Goal: Transaction & Acquisition: Purchase product/service

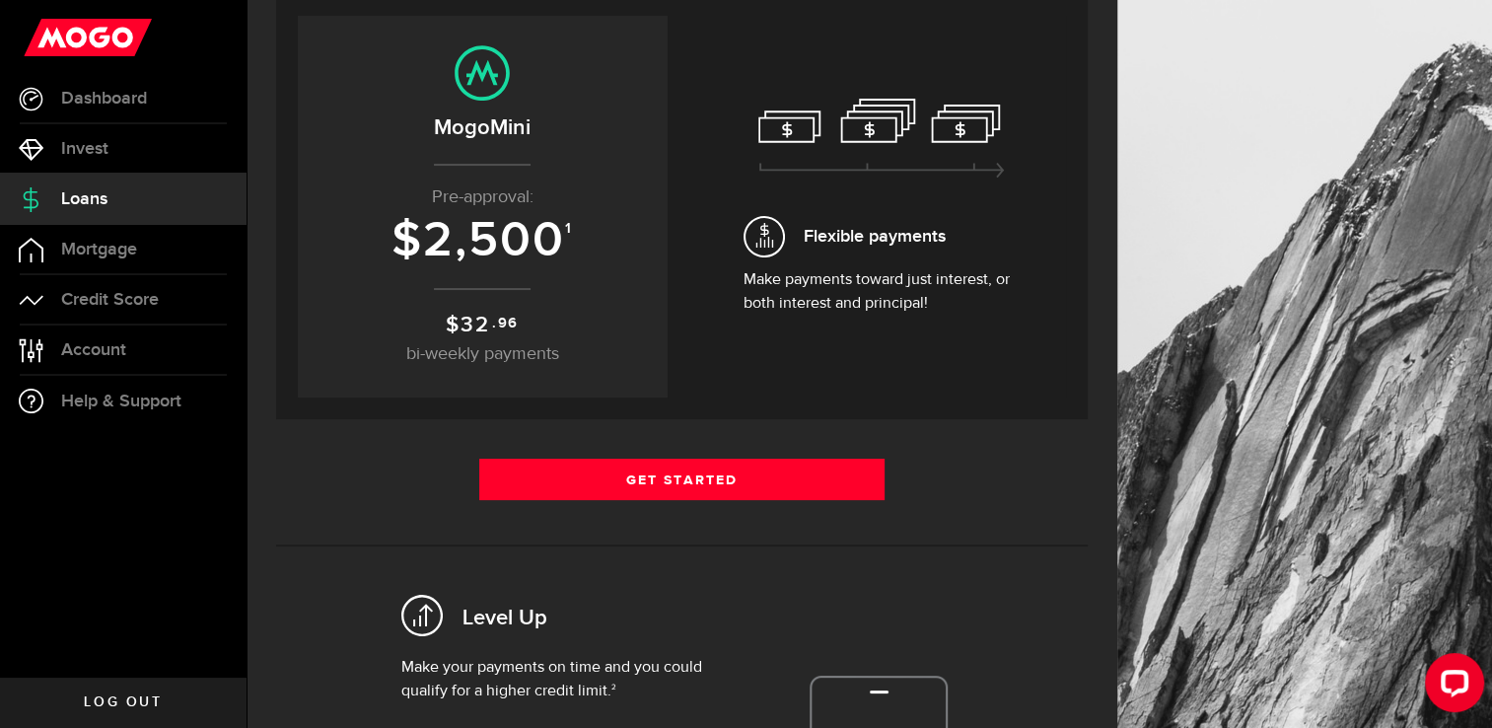
scroll to position [223, 0]
click at [548, 251] on span "2,500" at bounding box center [494, 239] width 142 height 59
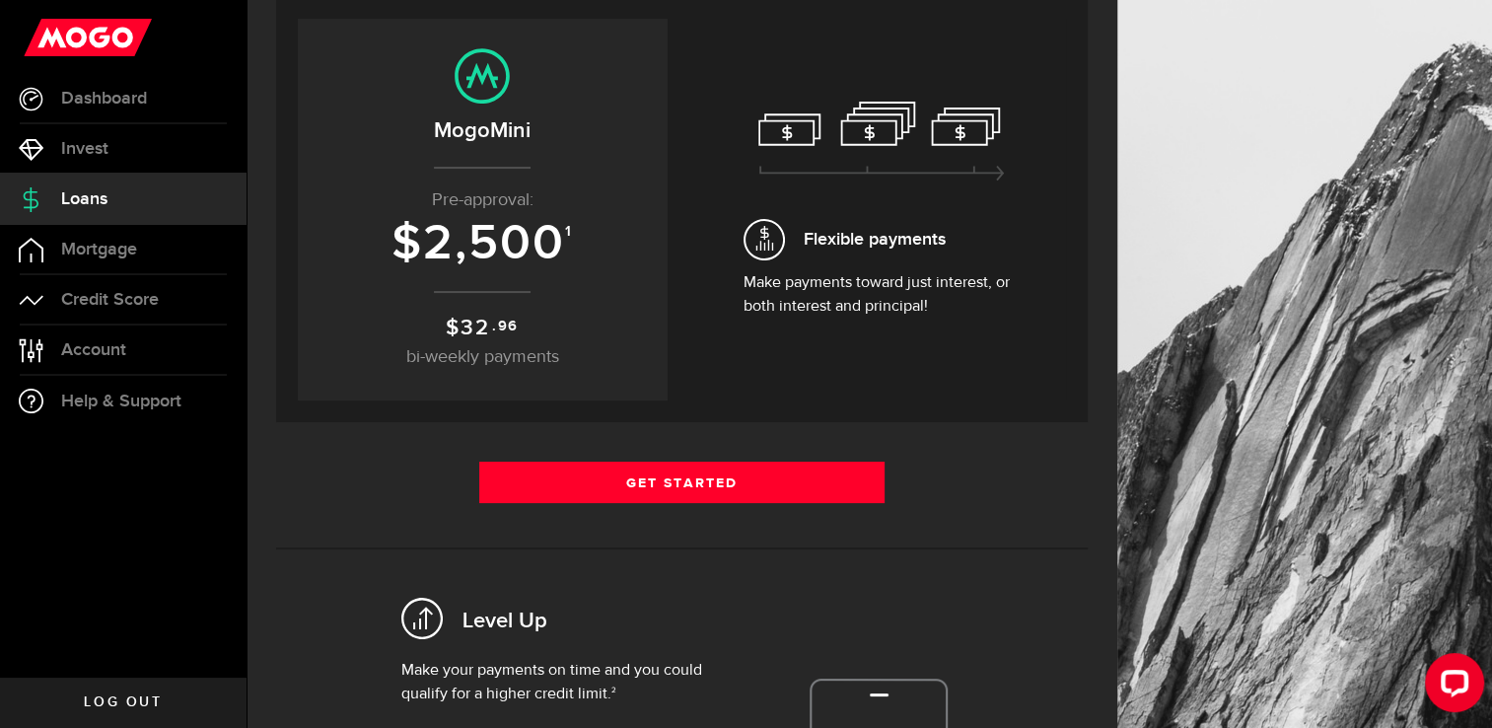
scroll to position [210, 0]
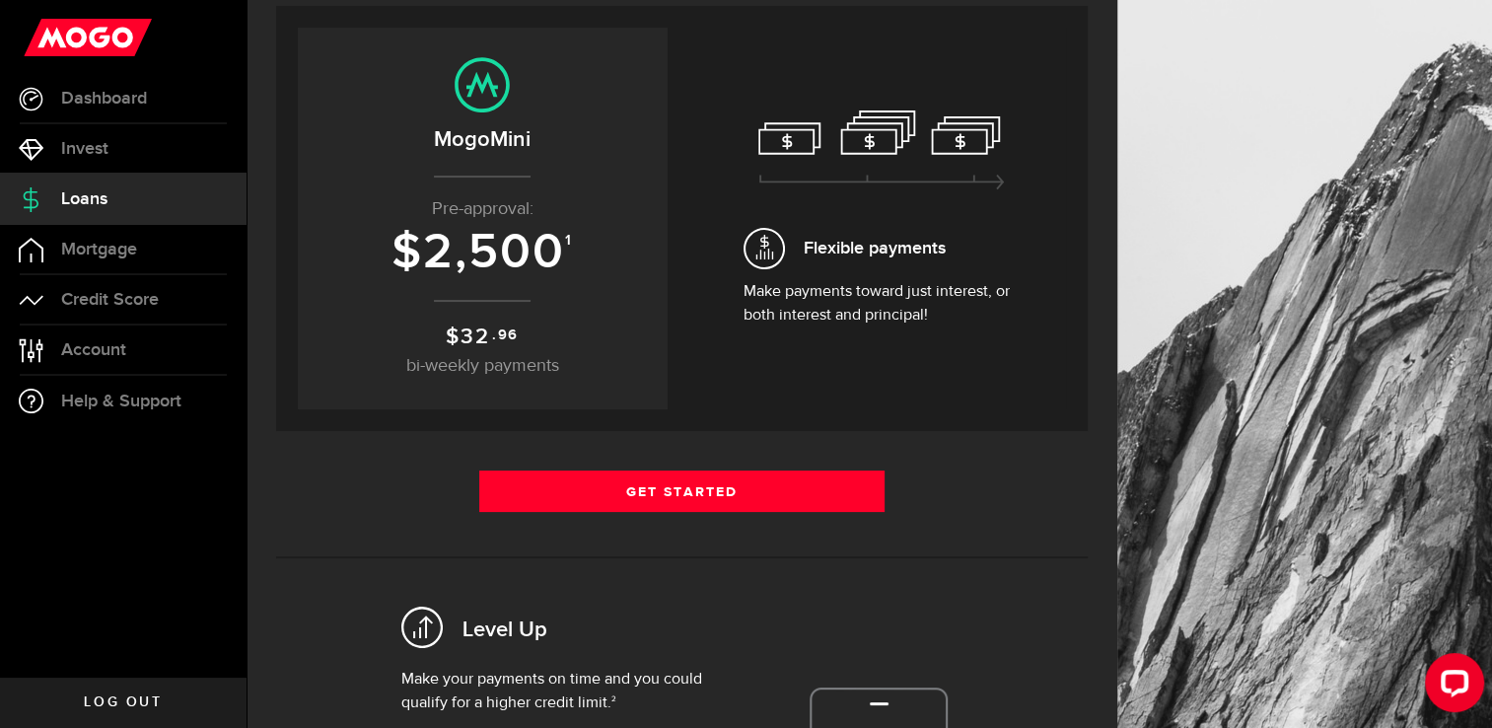
click at [517, 259] on span "2,500" at bounding box center [494, 252] width 142 height 59
click at [492, 307] on center "MogoMini Pre-approval: $ 2,500 1 $ 32 .96 bi-weekly payments" at bounding box center [483, 218] width 330 height 322
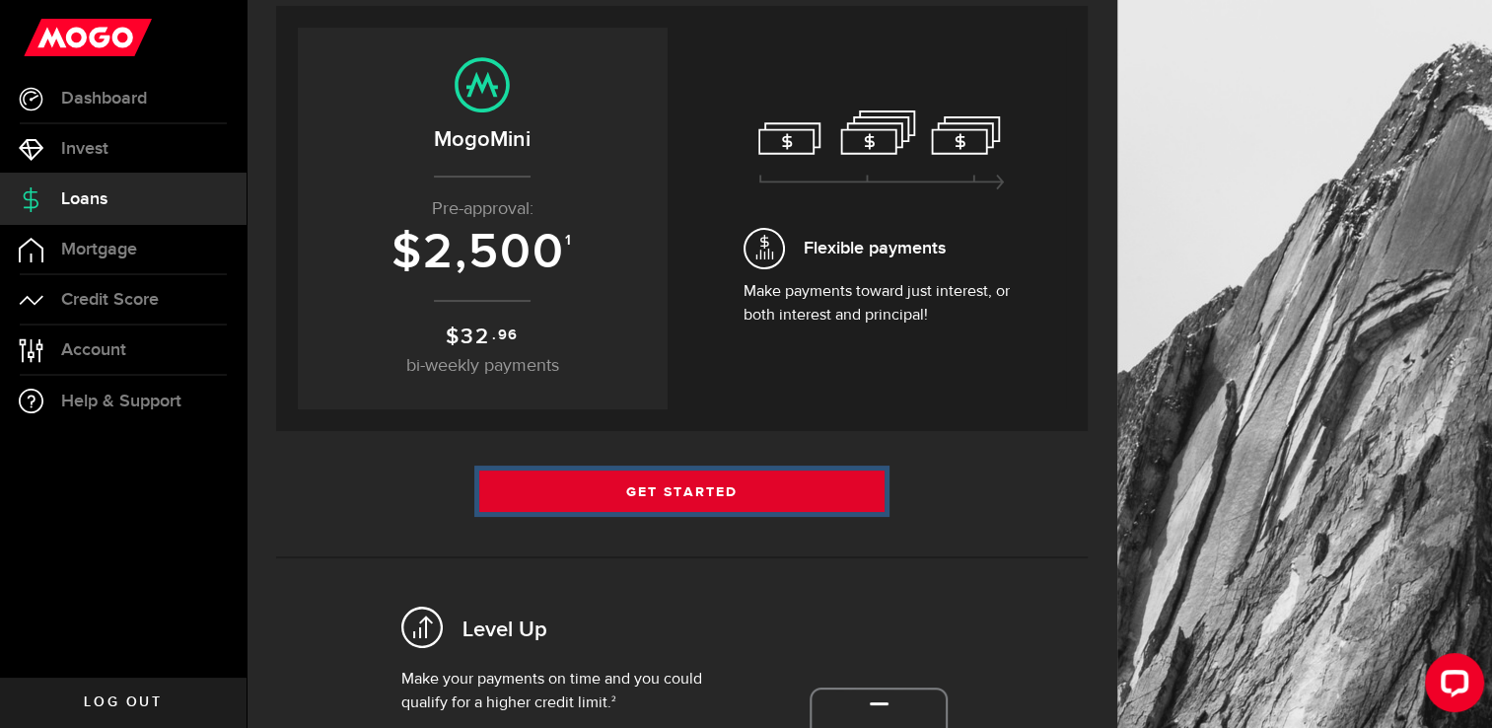
click at [605, 481] on link "Get Started" at bounding box center [682, 490] width 406 height 41
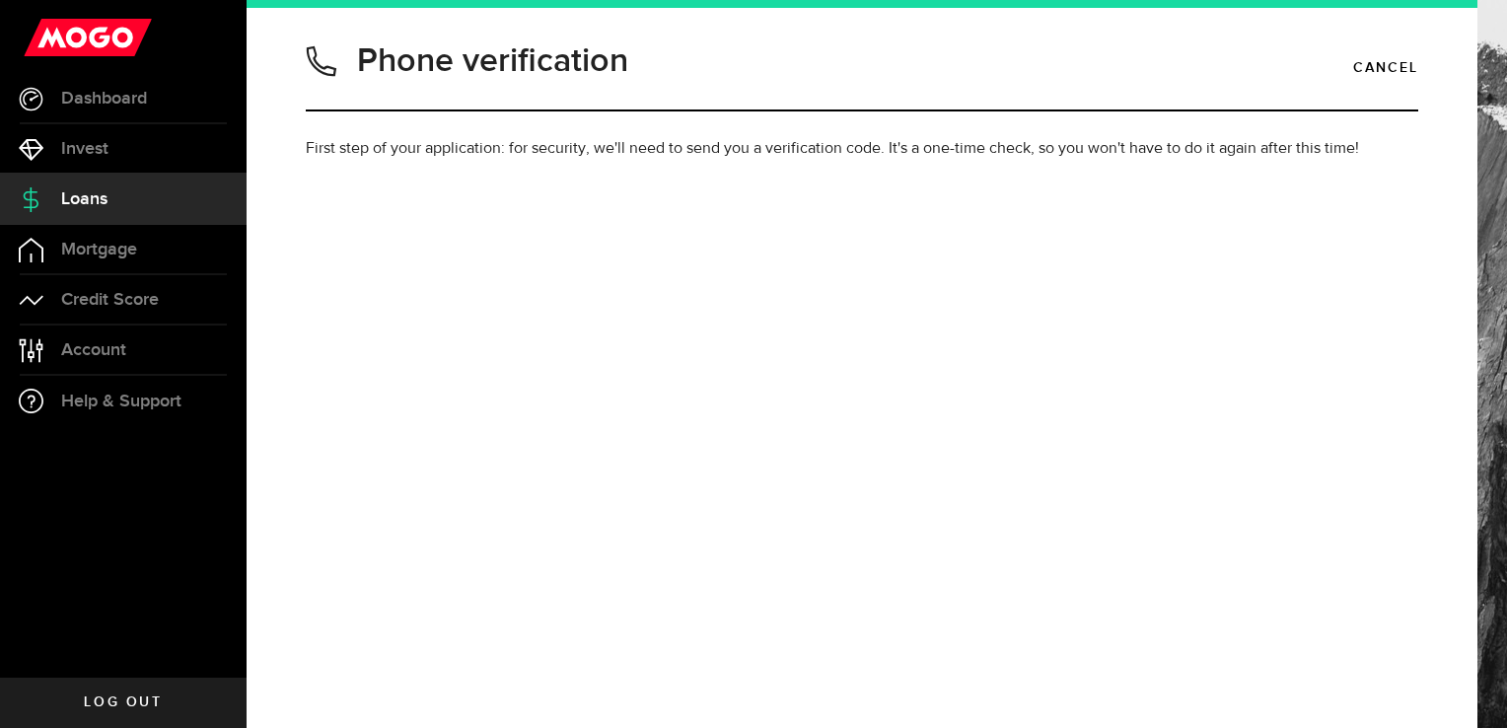
type input "7806170497"
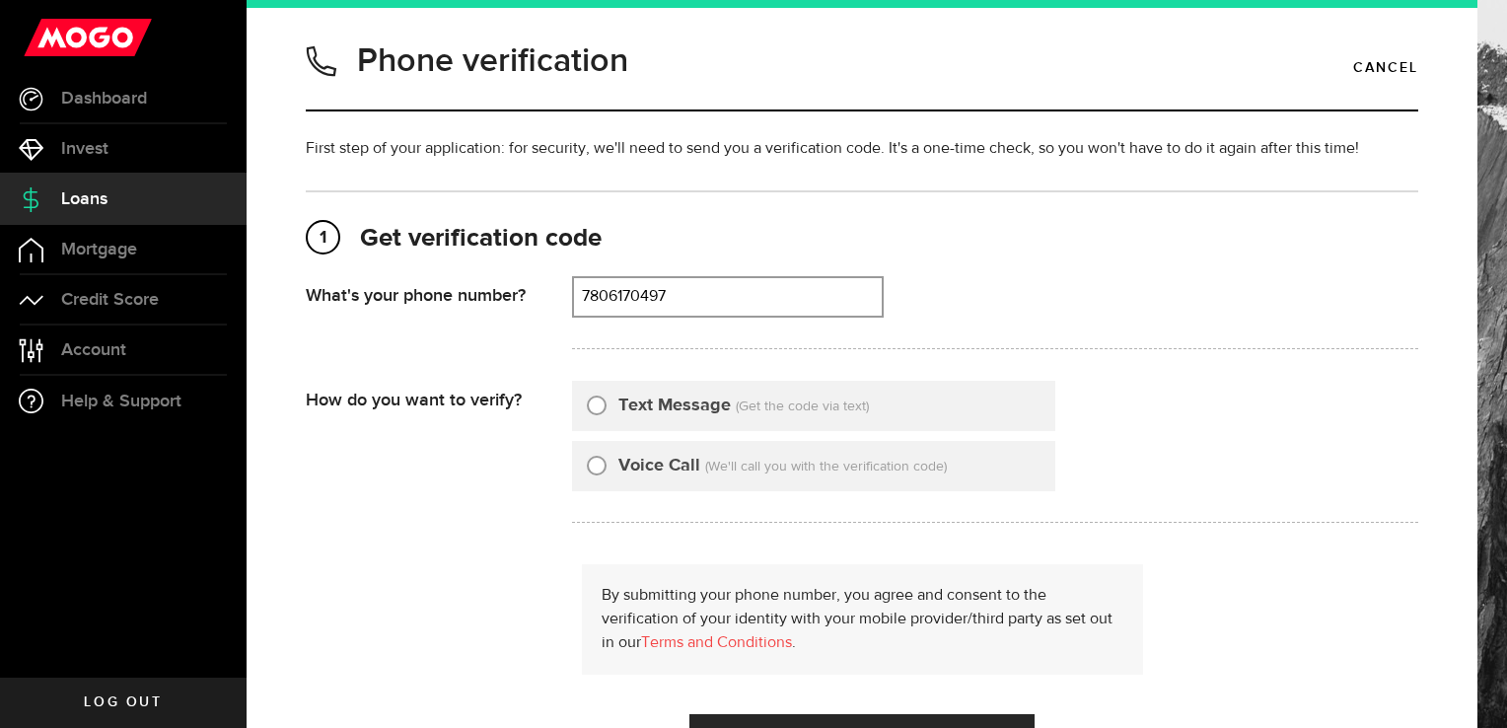
click at [589, 405] on input "Text Message" at bounding box center [597, 403] width 20 height 20
radio input "true"
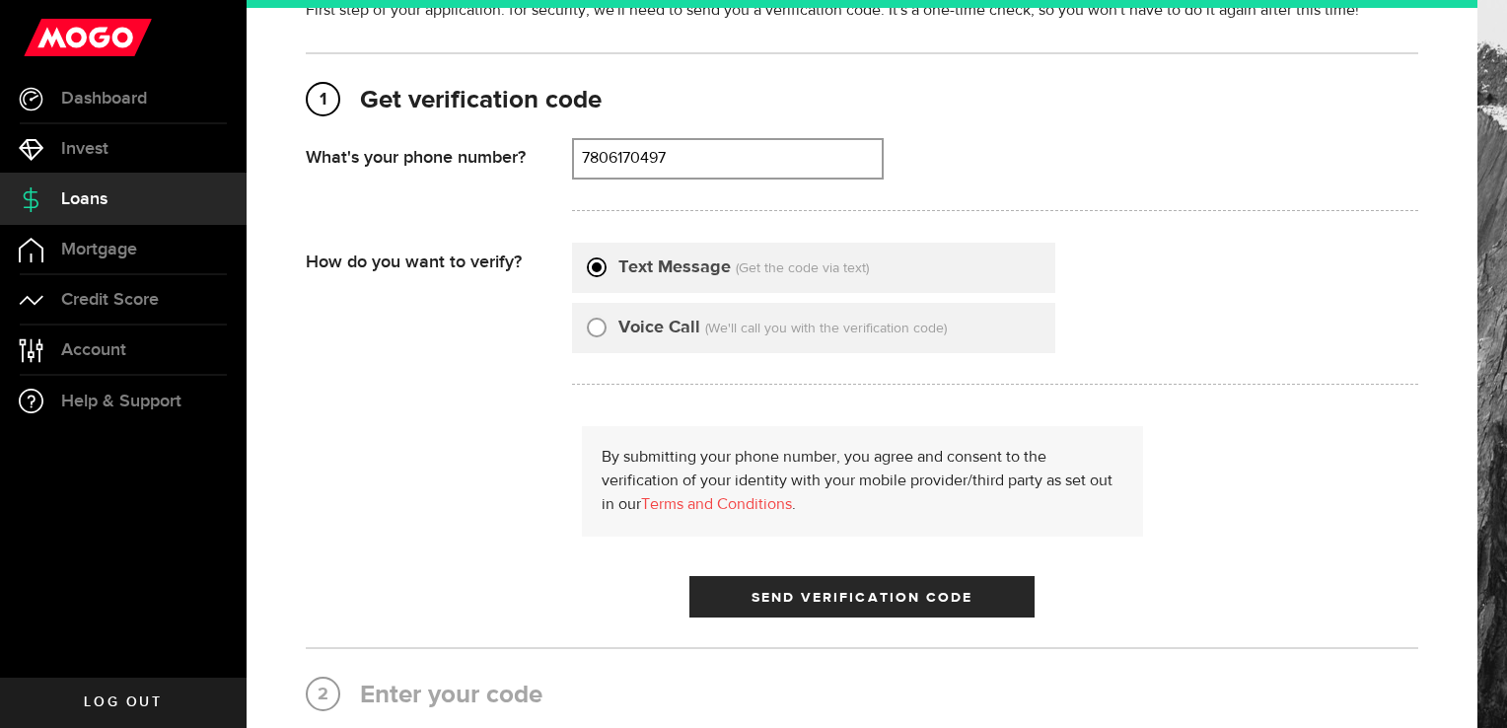
scroll to position [139, 0]
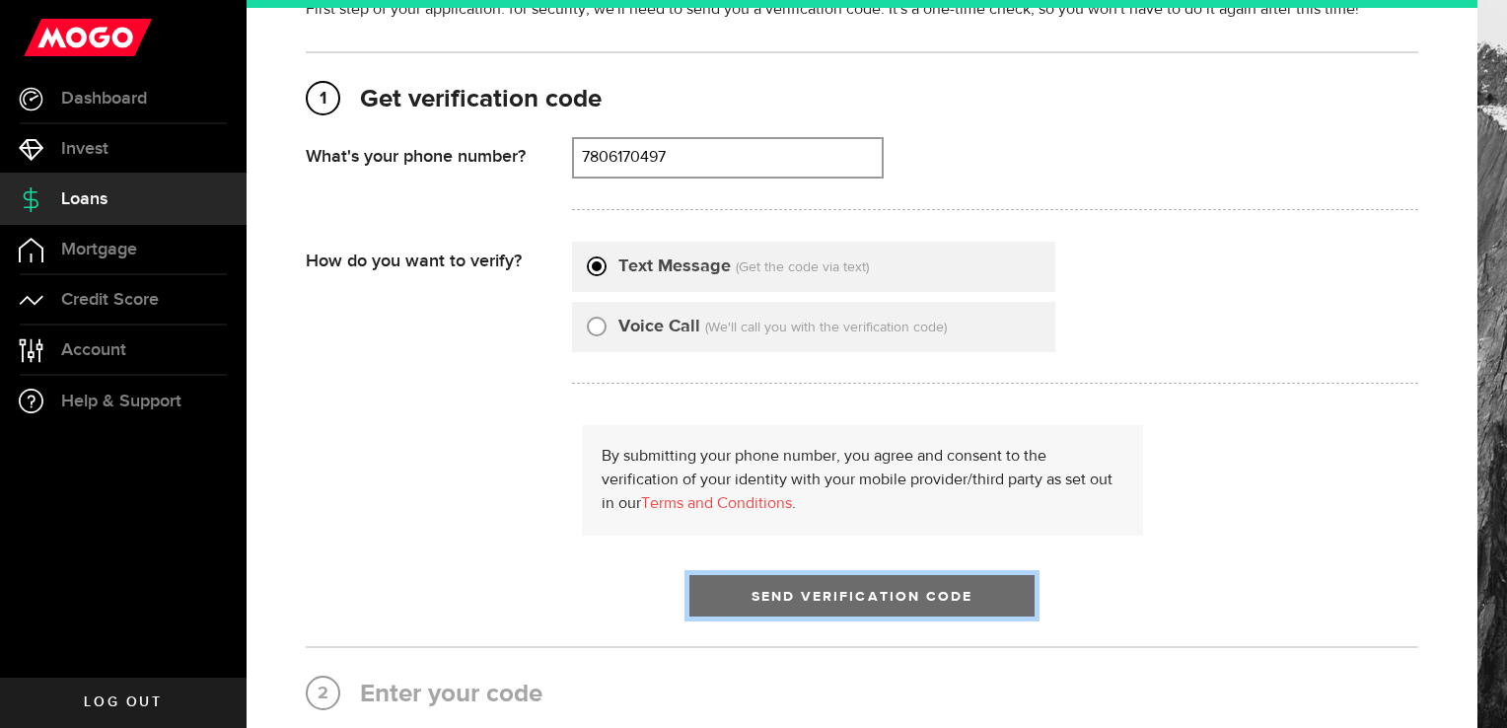
click at [959, 598] on span "Send Verification Code" at bounding box center [863, 597] width 222 height 14
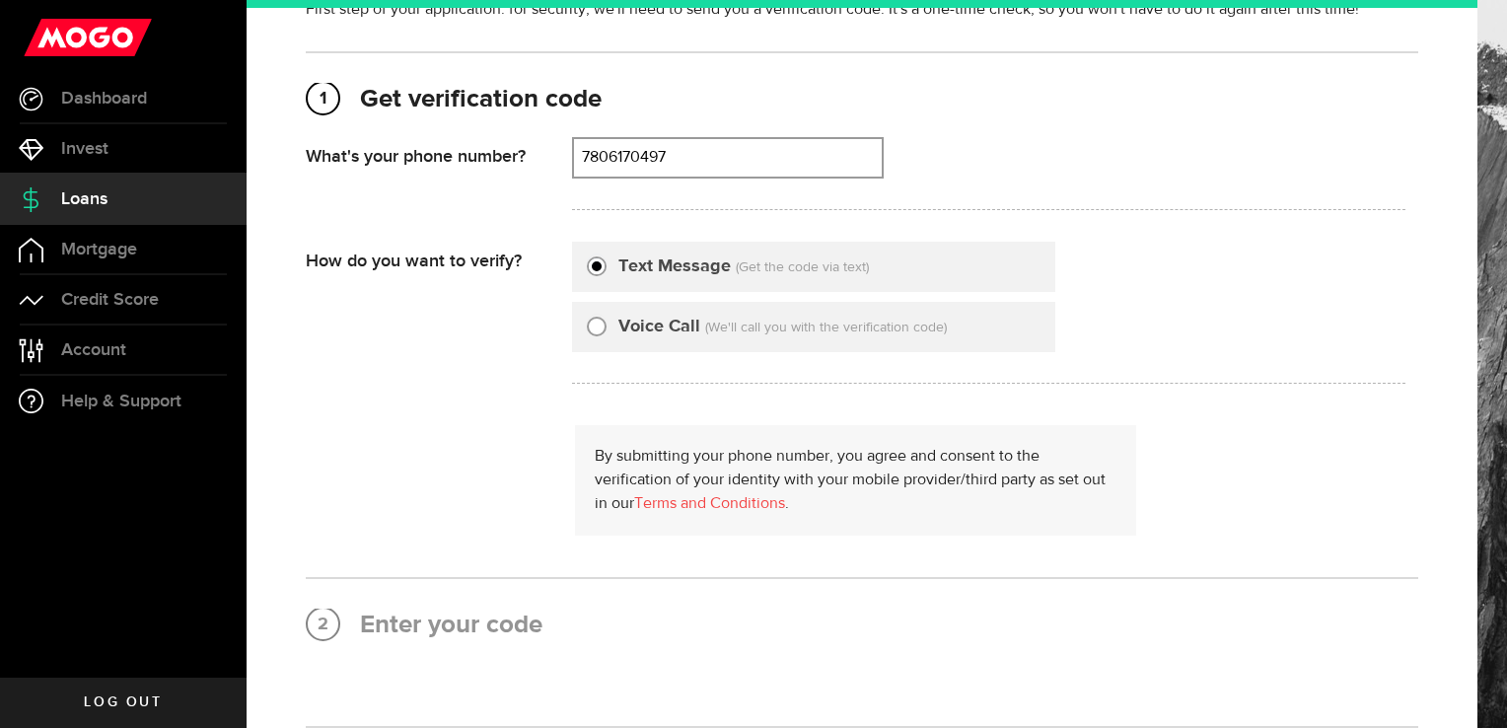
scroll to position [0, 0]
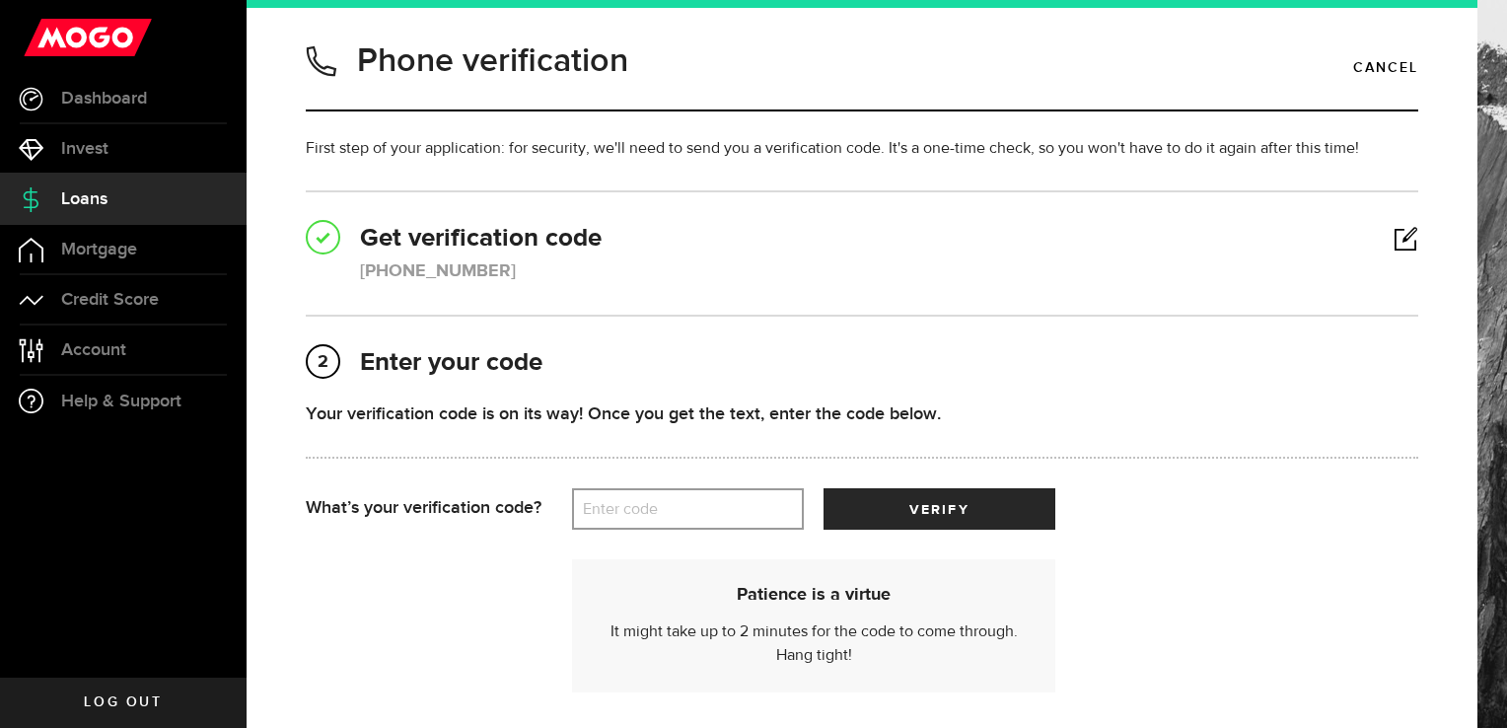
click at [613, 515] on label "Enter code" at bounding box center [688, 509] width 232 height 40
click at [613, 515] on input "Enter code" at bounding box center [688, 508] width 232 height 41
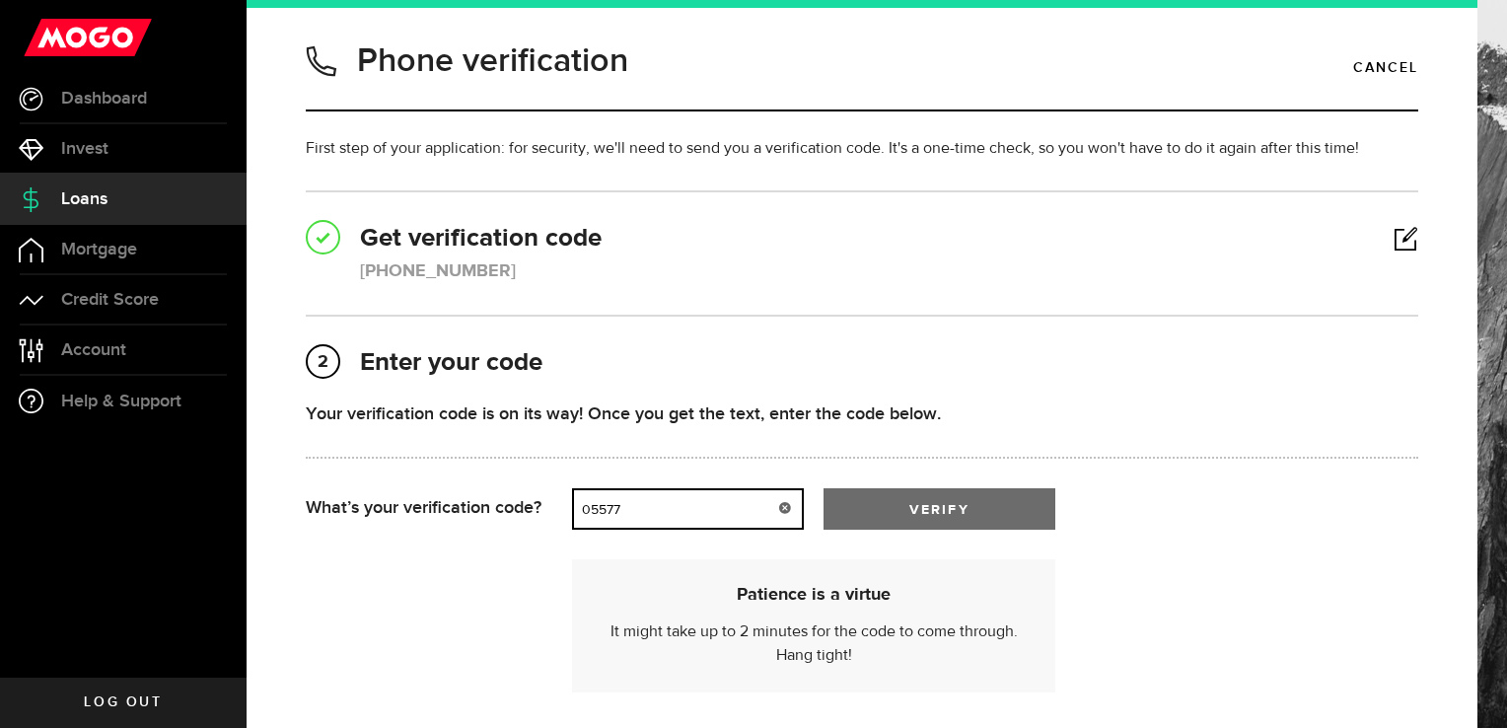
type input "05577"
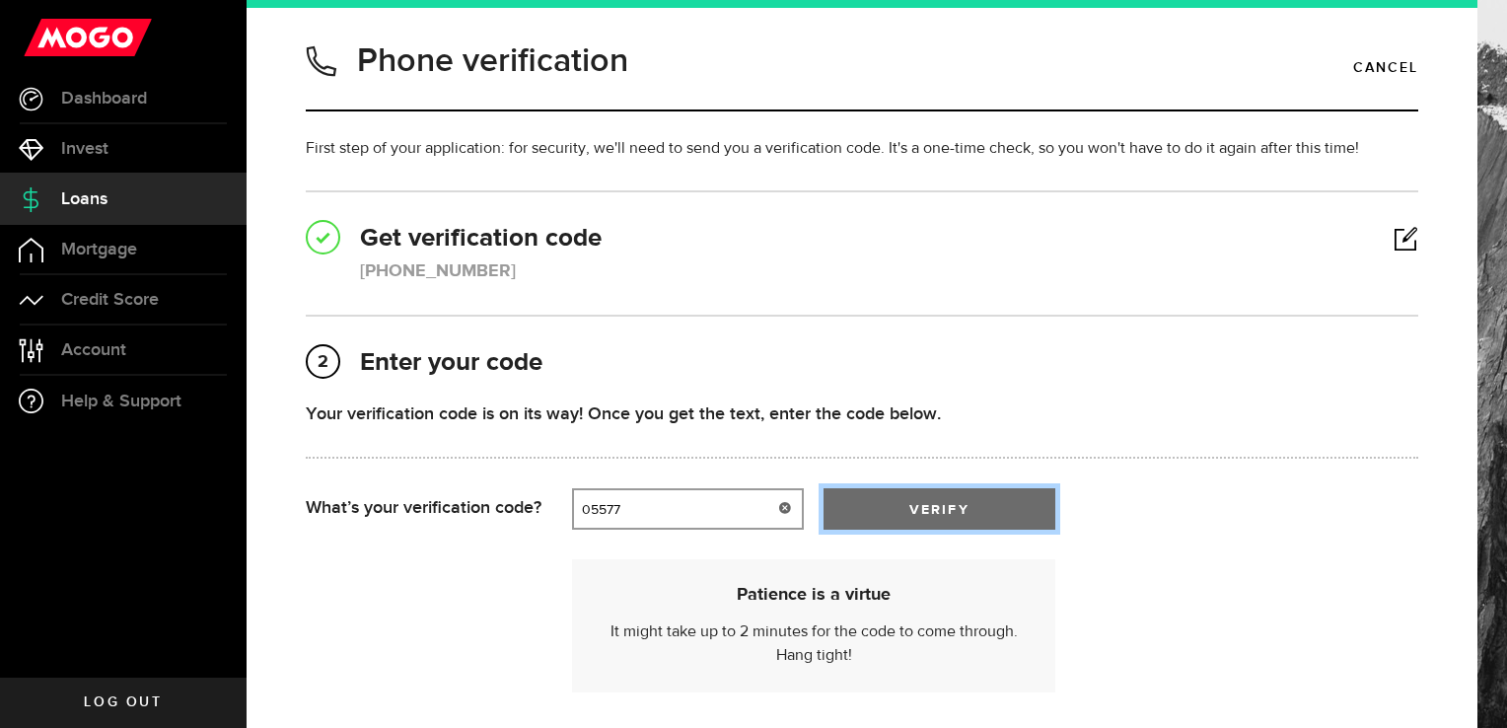
click at [953, 505] on span "verify" at bounding box center [938, 510] width 59 height 14
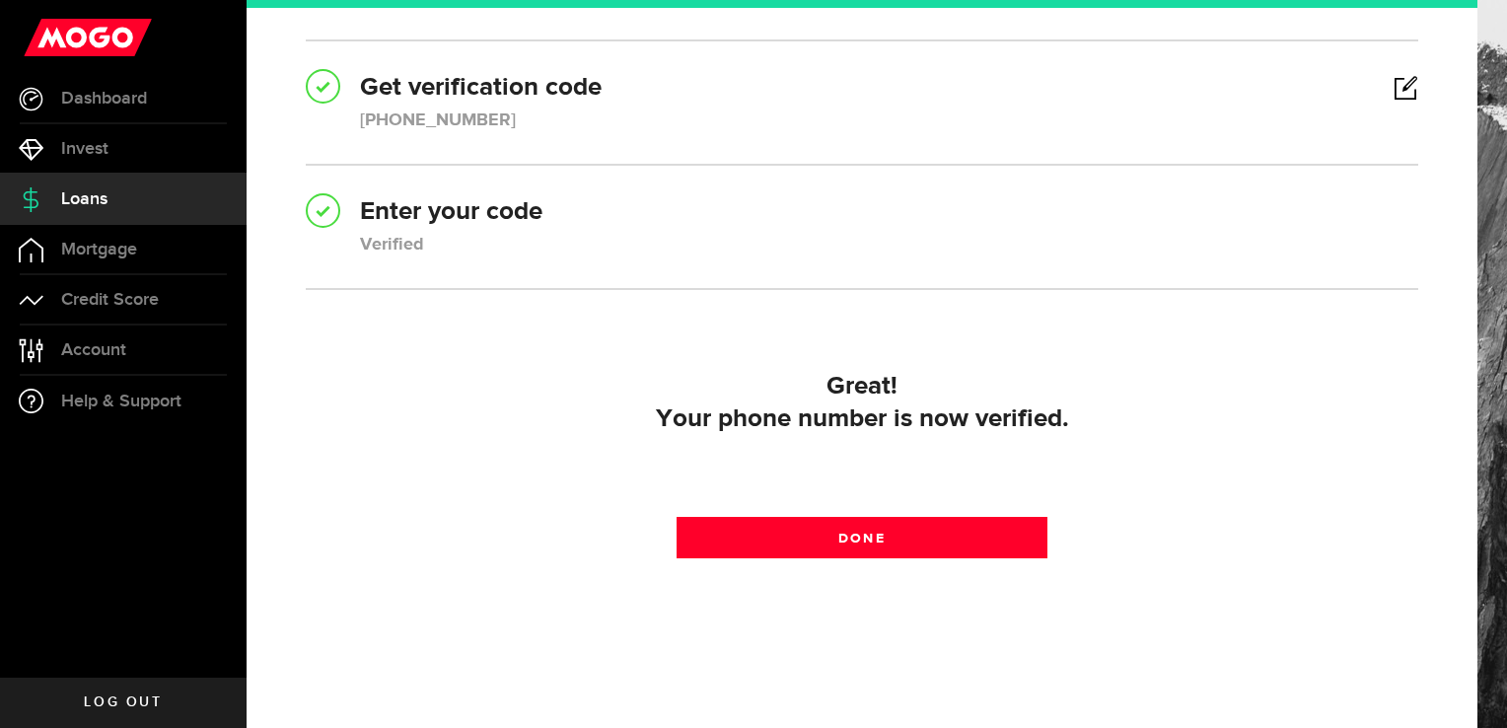
scroll to position [152, 0]
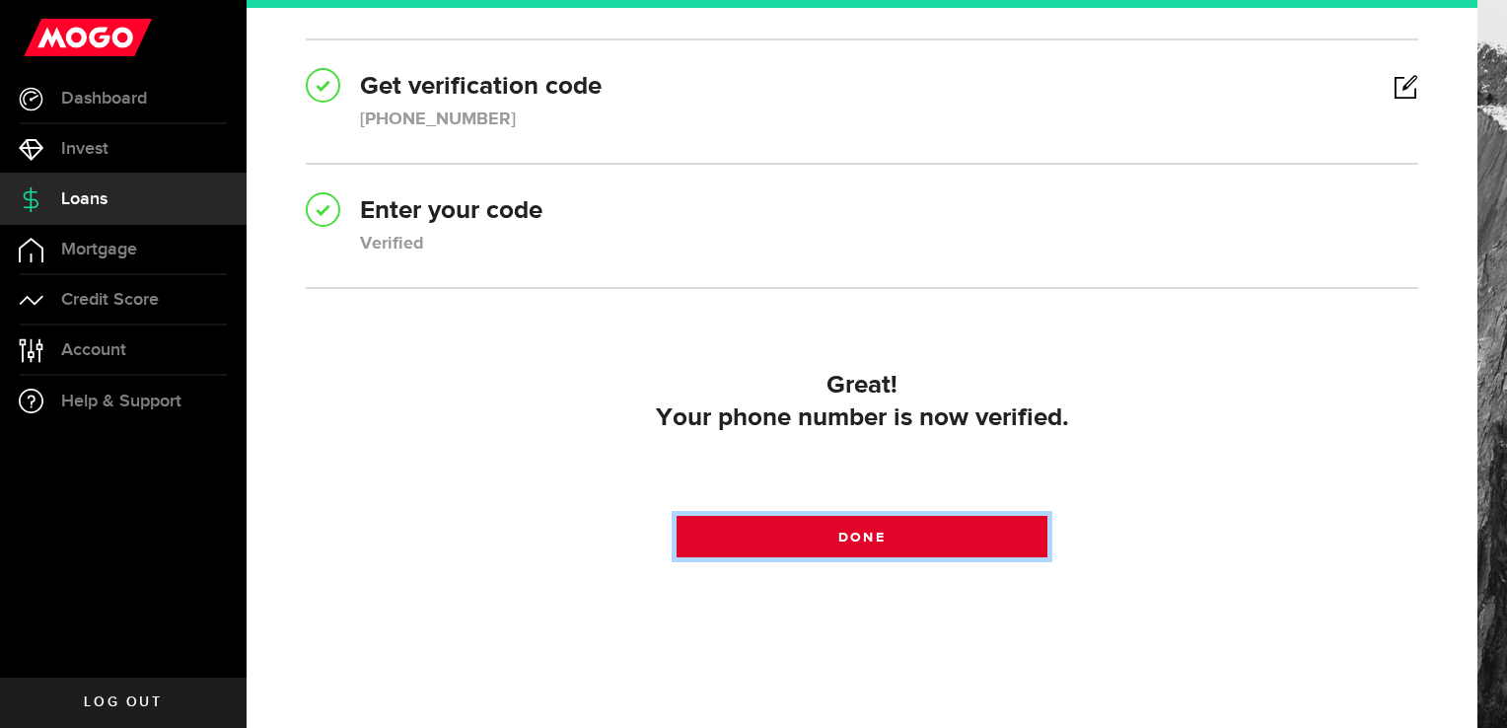
click at [950, 547] on link "Done" at bounding box center [862, 536] width 371 height 41
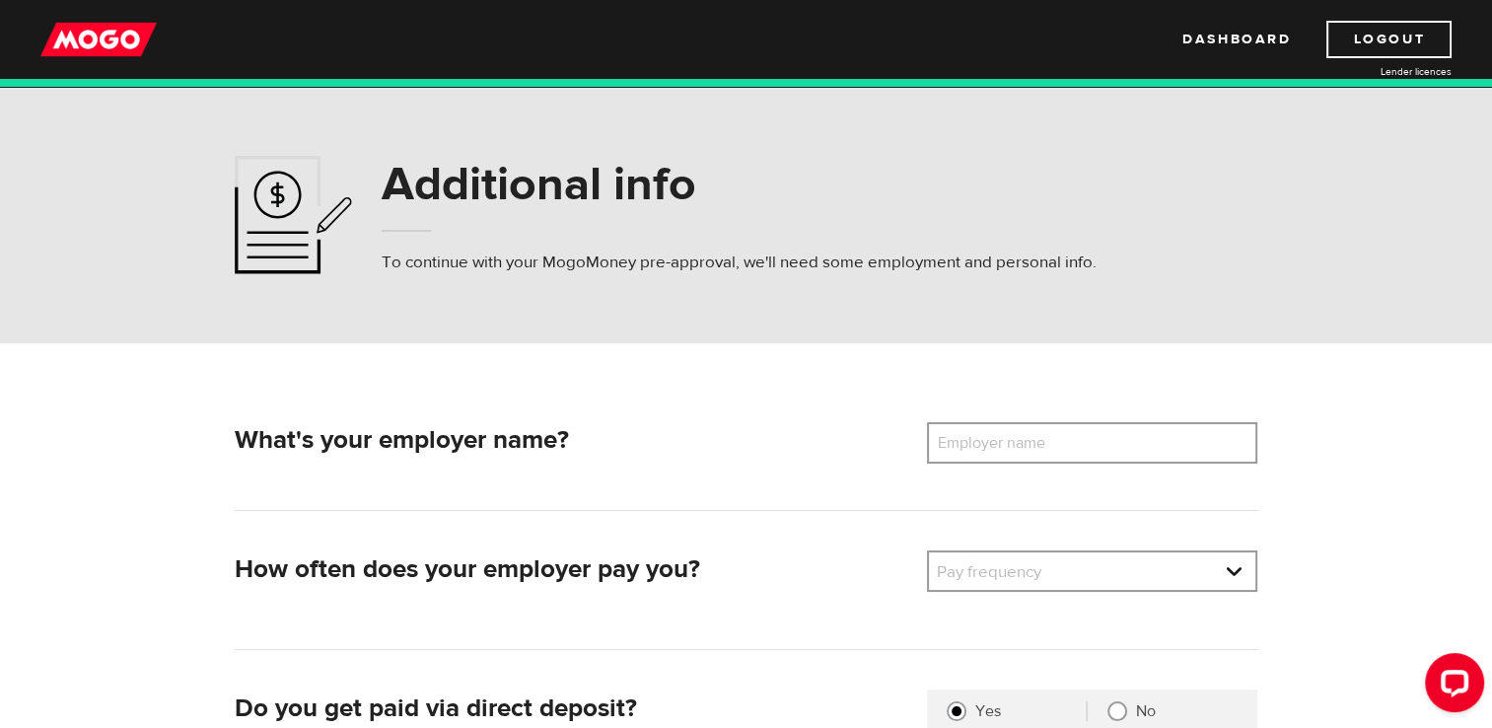
click at [1009, 426] on label "Employer name" at bounding box center [1006, 442] width 159 height 41
click at [1009, 426] on input "Employer name" at bounding box center [1092, 442] width 330 height 41
click at [1009, 426] on label "Employer name" at bounding box center [1006, 442] width 159 height 41
click at [1009, 426] on input "Employer name" at bounding box center [1092, 442] width 330 height 41
type input "woodland cree first nation"
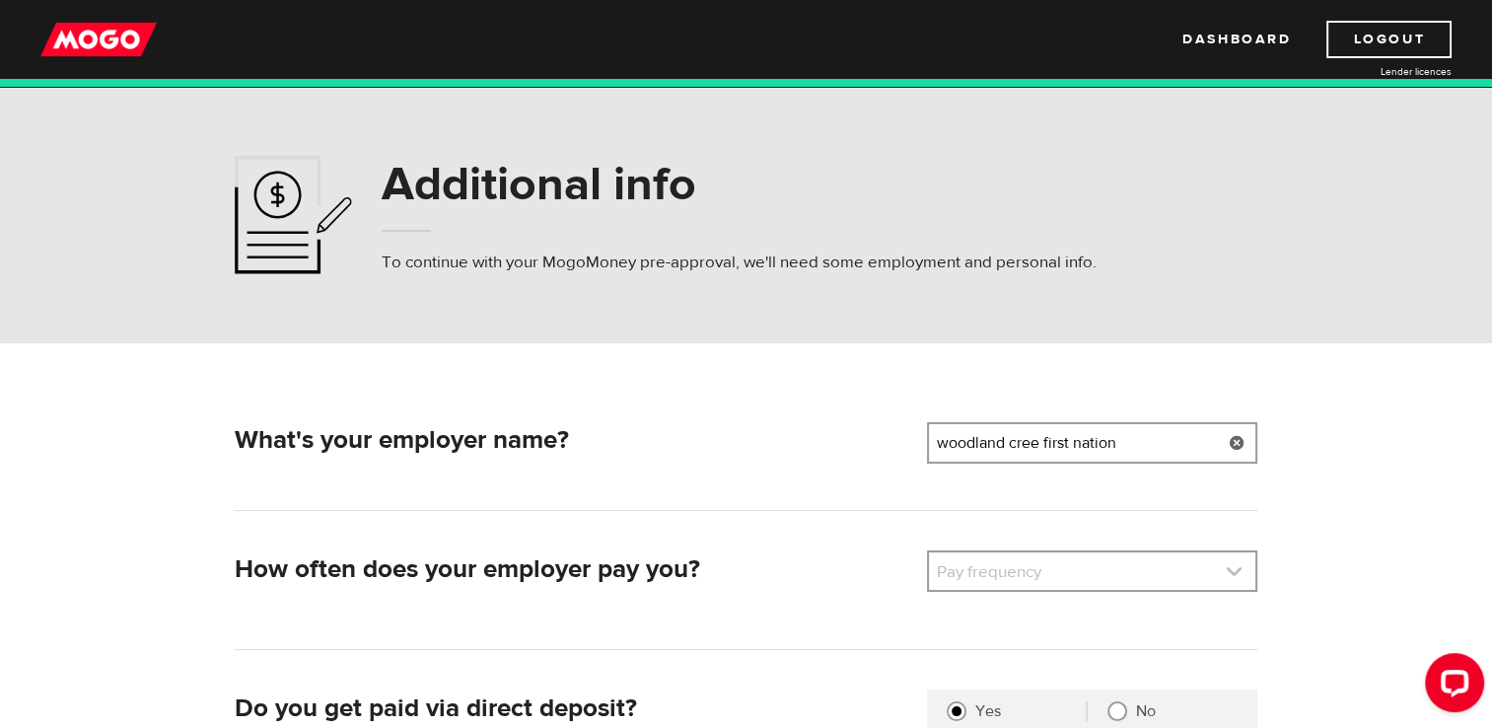
click at [966, 562] on link at bounding box center [1092, 570] width 326 height 37
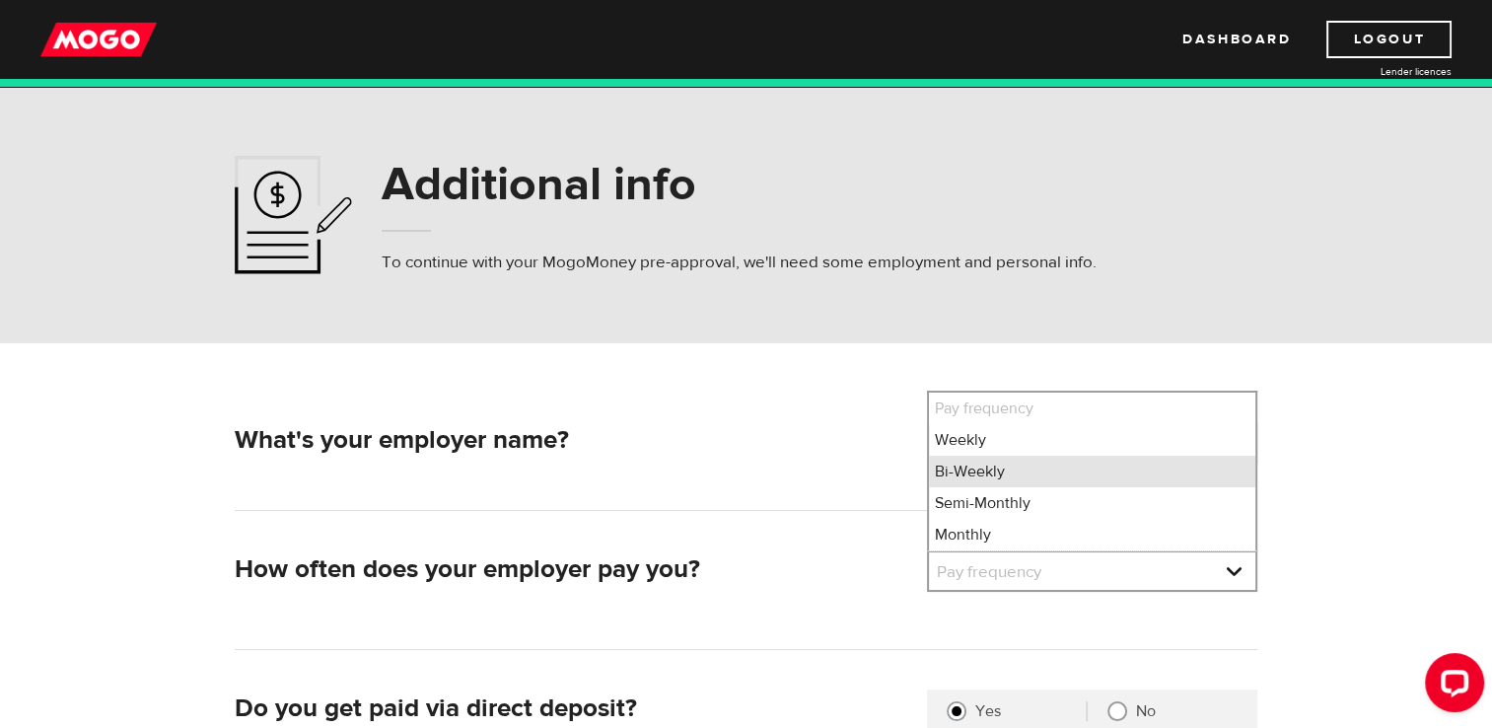
click at [990, 470] on li "Bi-Weekly" at bounding box center [1092, 472] width 326 height 32
select select "2"
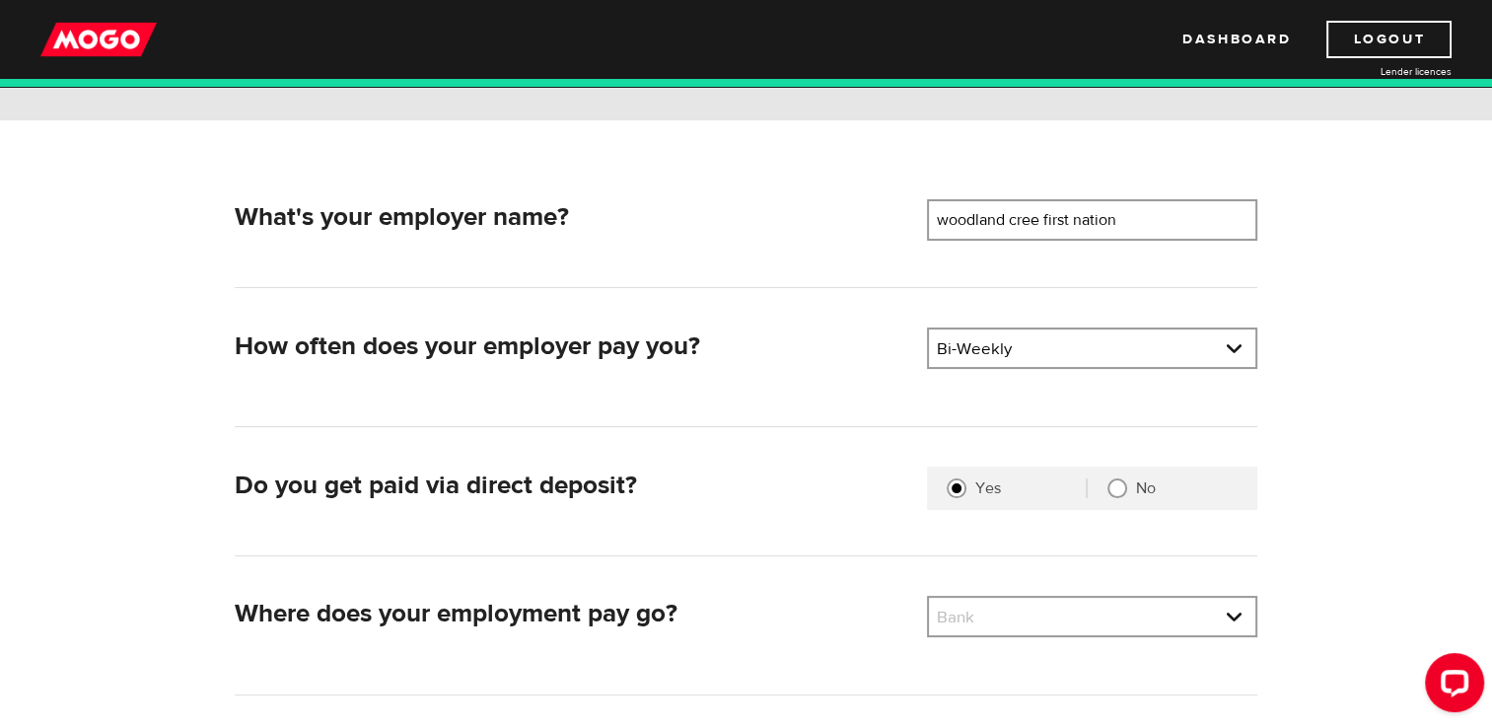
scroll to position [262, 0]
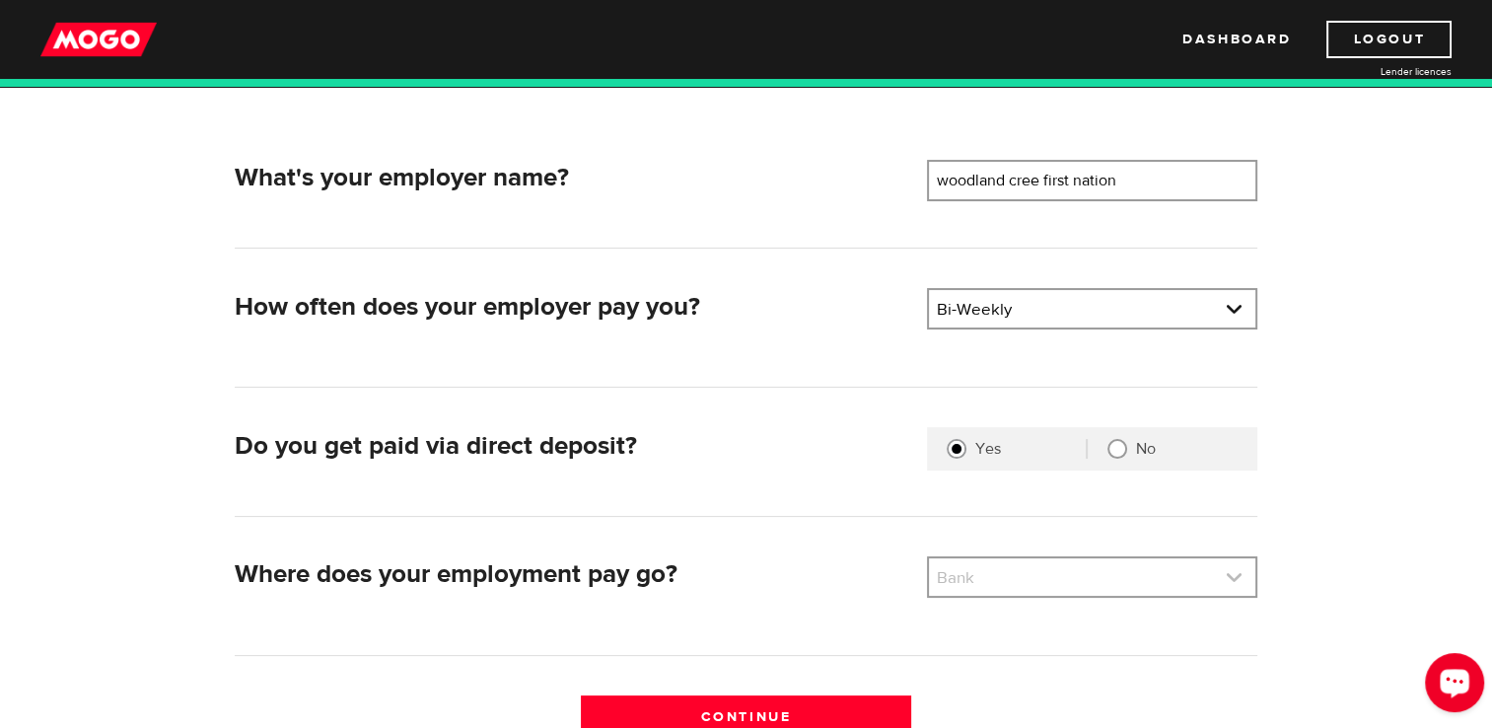
click at [1235, 571] on link at bounding box center [1092, 576] width 326 height 37
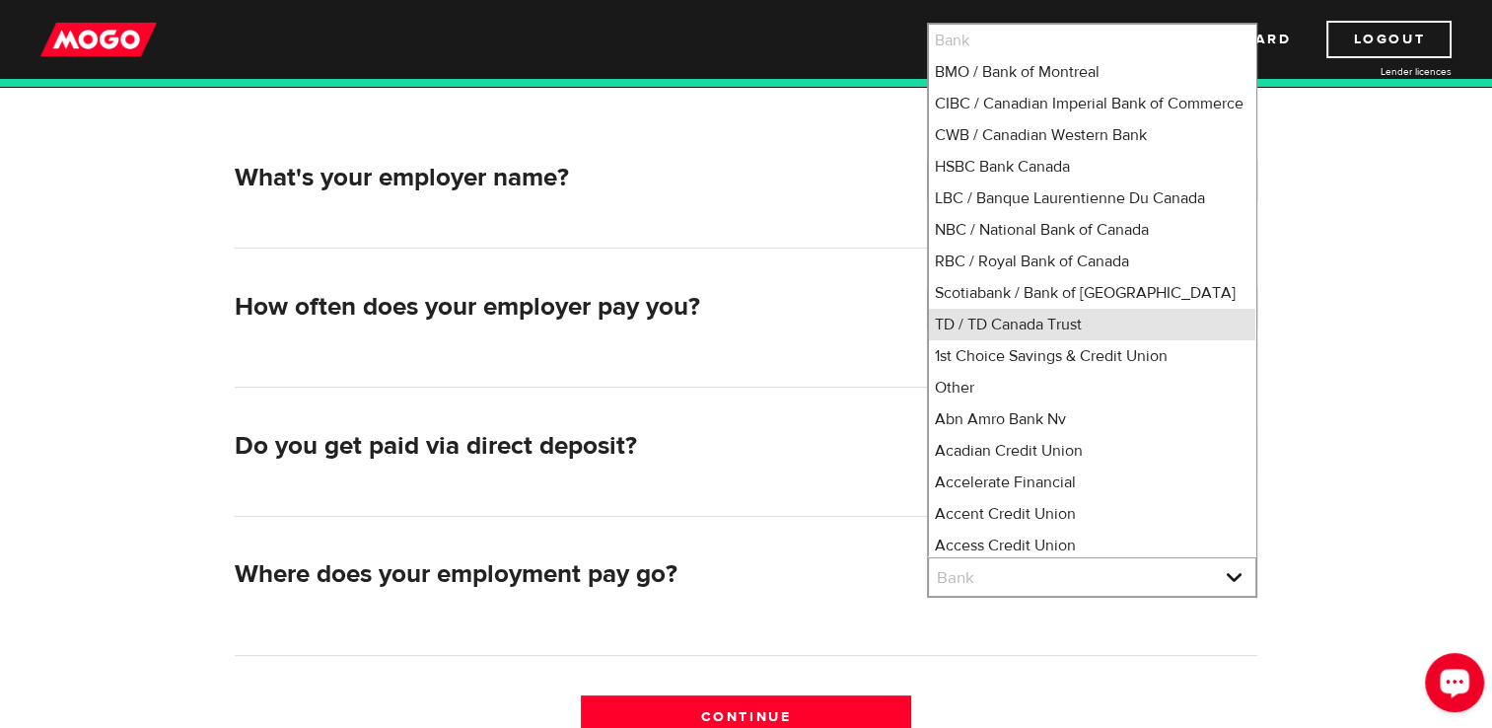
click at [1109, 340] on li "TD / TD Canada Trust" at bounding box center [1092, 325] width 326 height 32
select select "9"
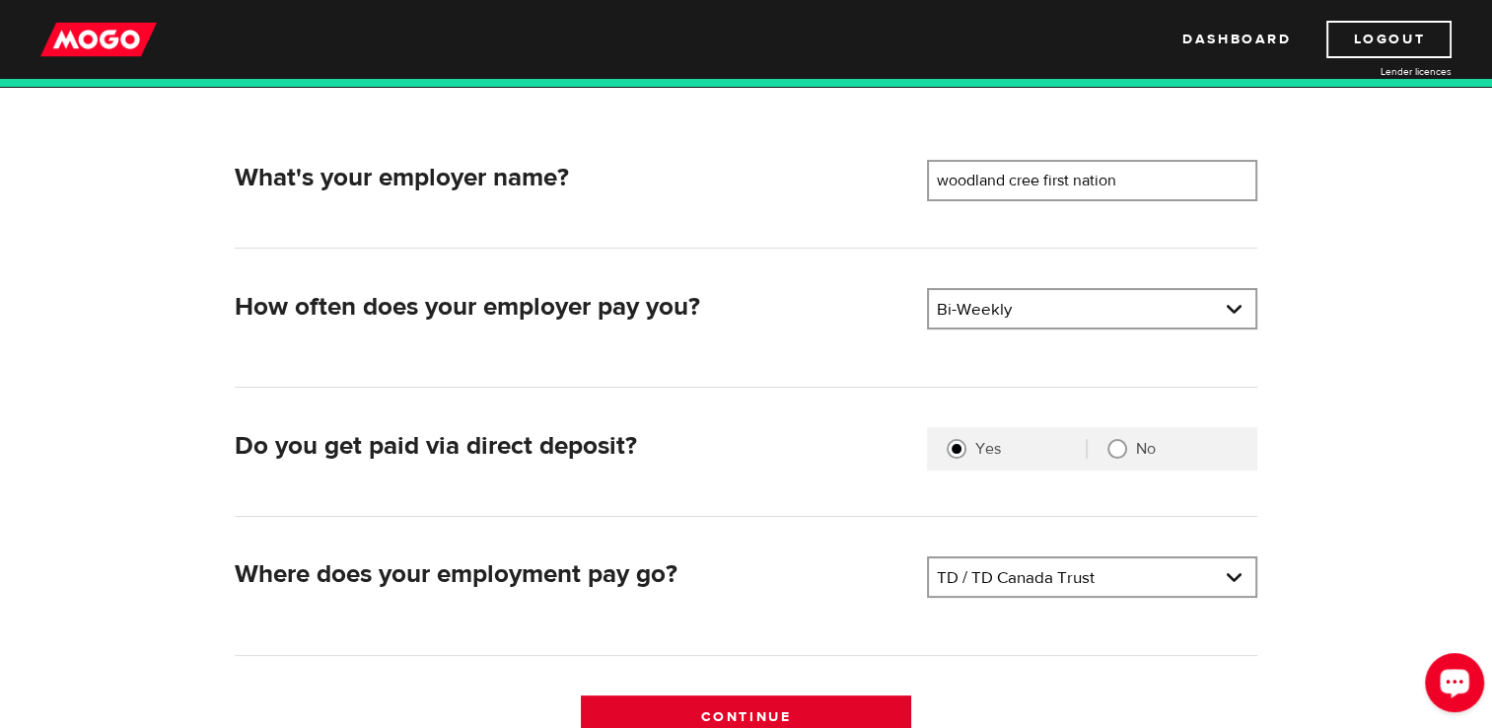
drag, startPoint x: 1499, startPoint y: 497, endPoint x: 745, endPoint y: 704, distance: 782.4
click at [745, 704] on input "Continue" at bounding box center [746, 715] width 330 height 41
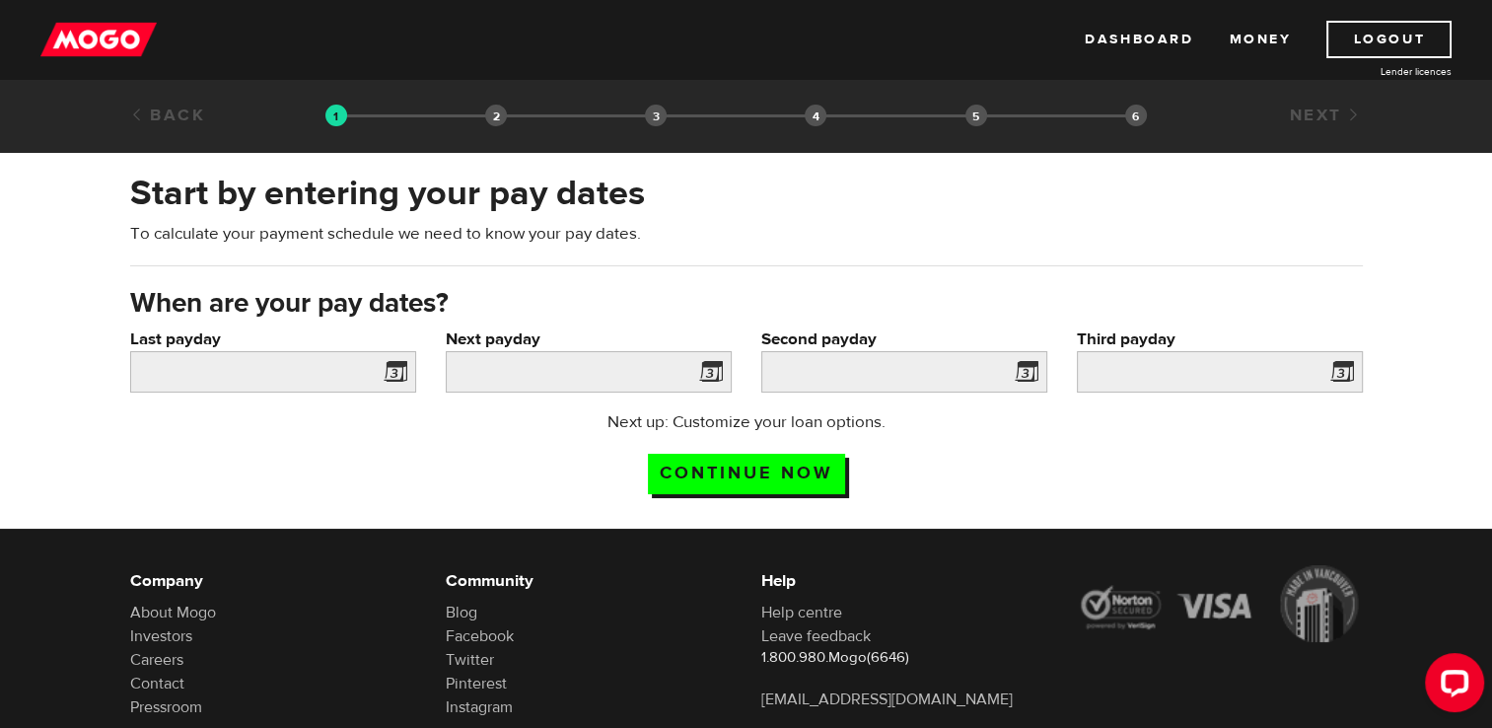
click at [391, 369] on span at bounding box center [392, 375] width 30 height 32
click at [305, 369] on input "Last payday" at bounding box center [273, 371] width 286 height 41
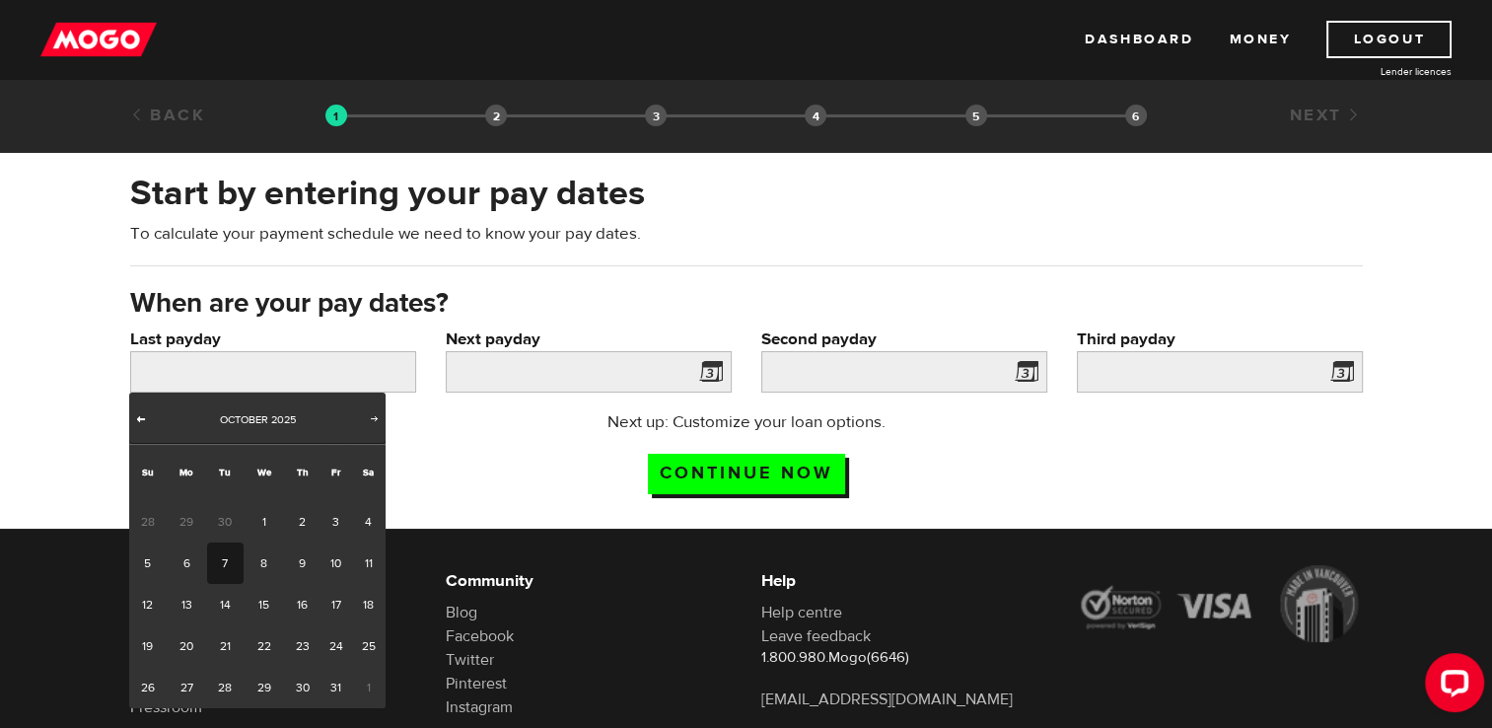
click at [142, 417] on span "Prev" at bounding box center [141, 418] width 16 height 16
click at [337, 633] on link "26" at bounding box center [337, 645] width 31 height 41
type input "2025/09/26"
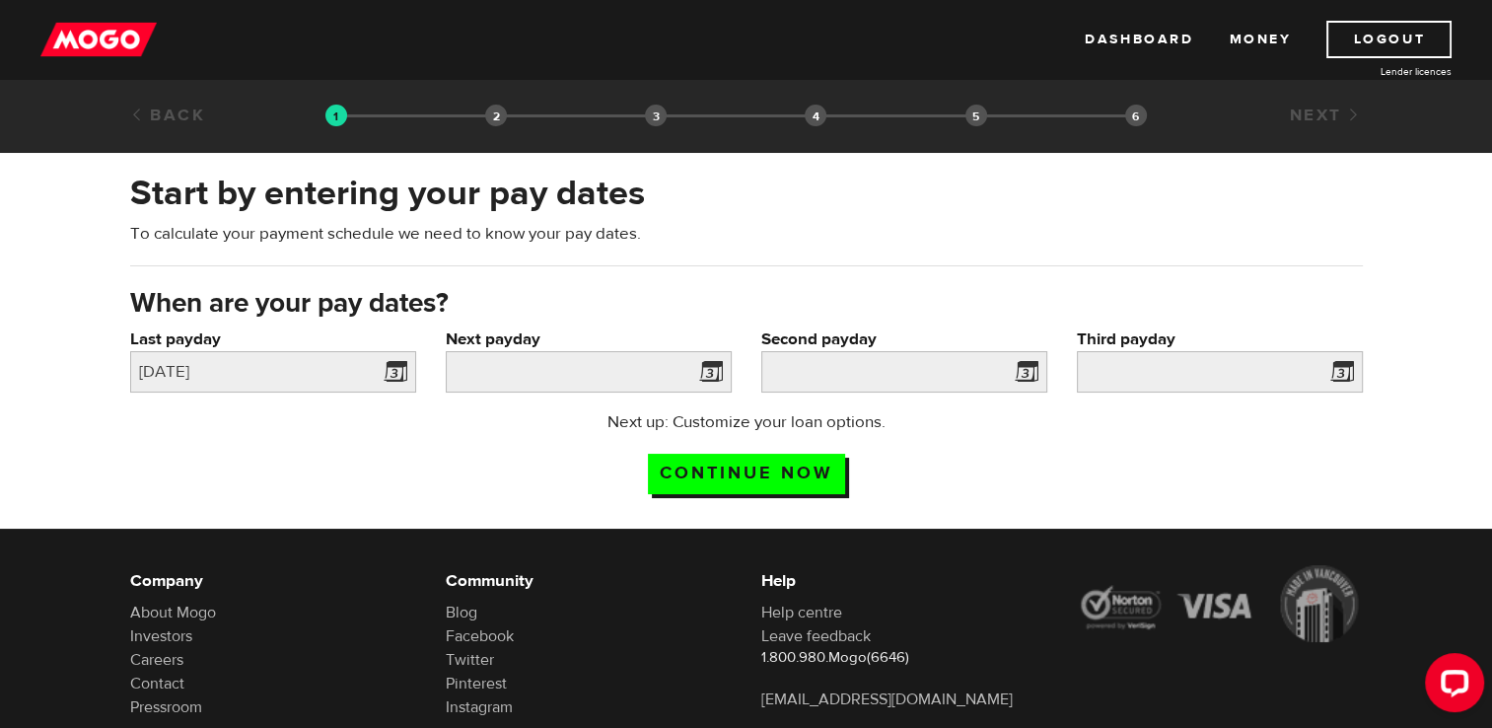
click at [710, 363] on span at bounding box center [707, 375] width 30 height 32
click at [708, 376] on span at bounding box center [707, 375] width 30 height 32
click at [605, 373] on input "Next payday" at bounding box center [589, 371] width 286 height 41
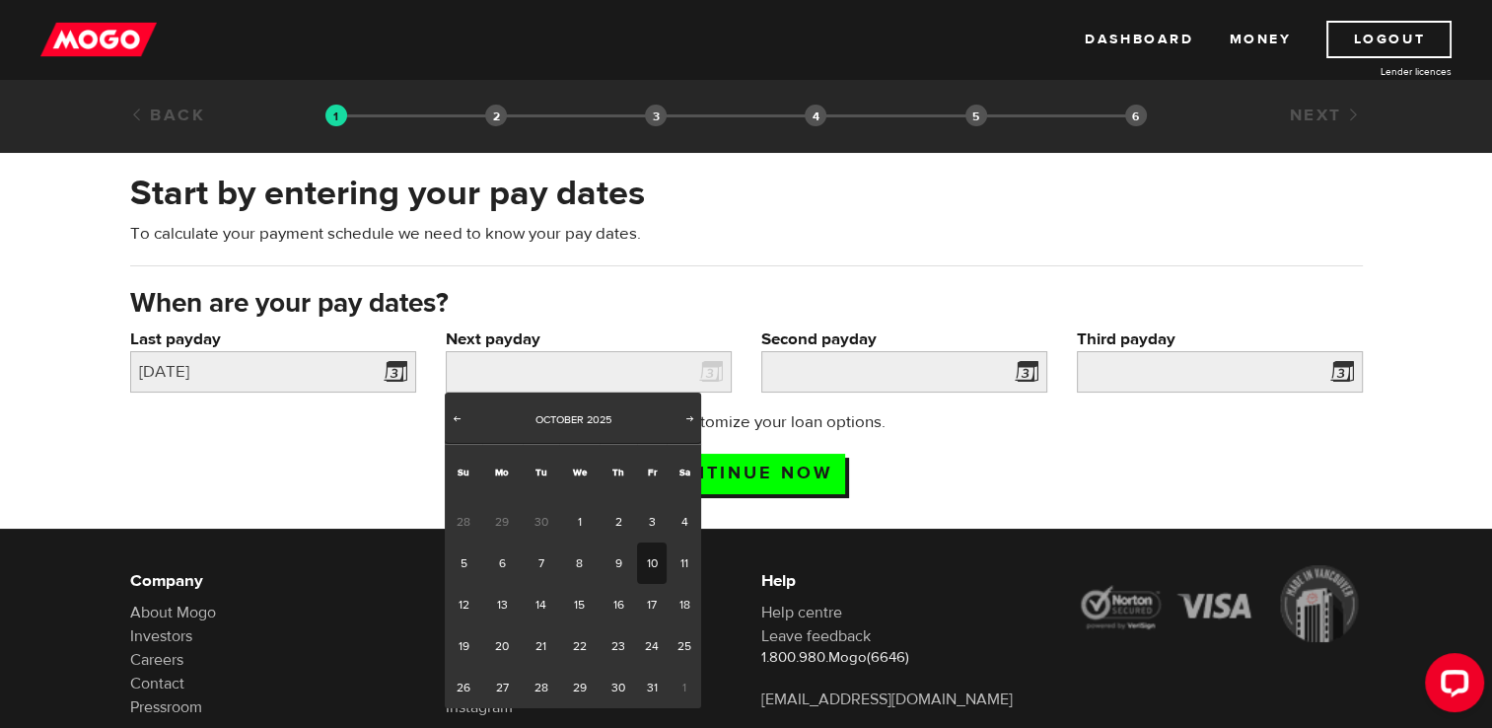
click at [659, 551] on link "10" at bounding box center [652, 562] width 31 height 41
type input "2025/10/10"
type input "2025/10/24"
type input "2025/11/7"
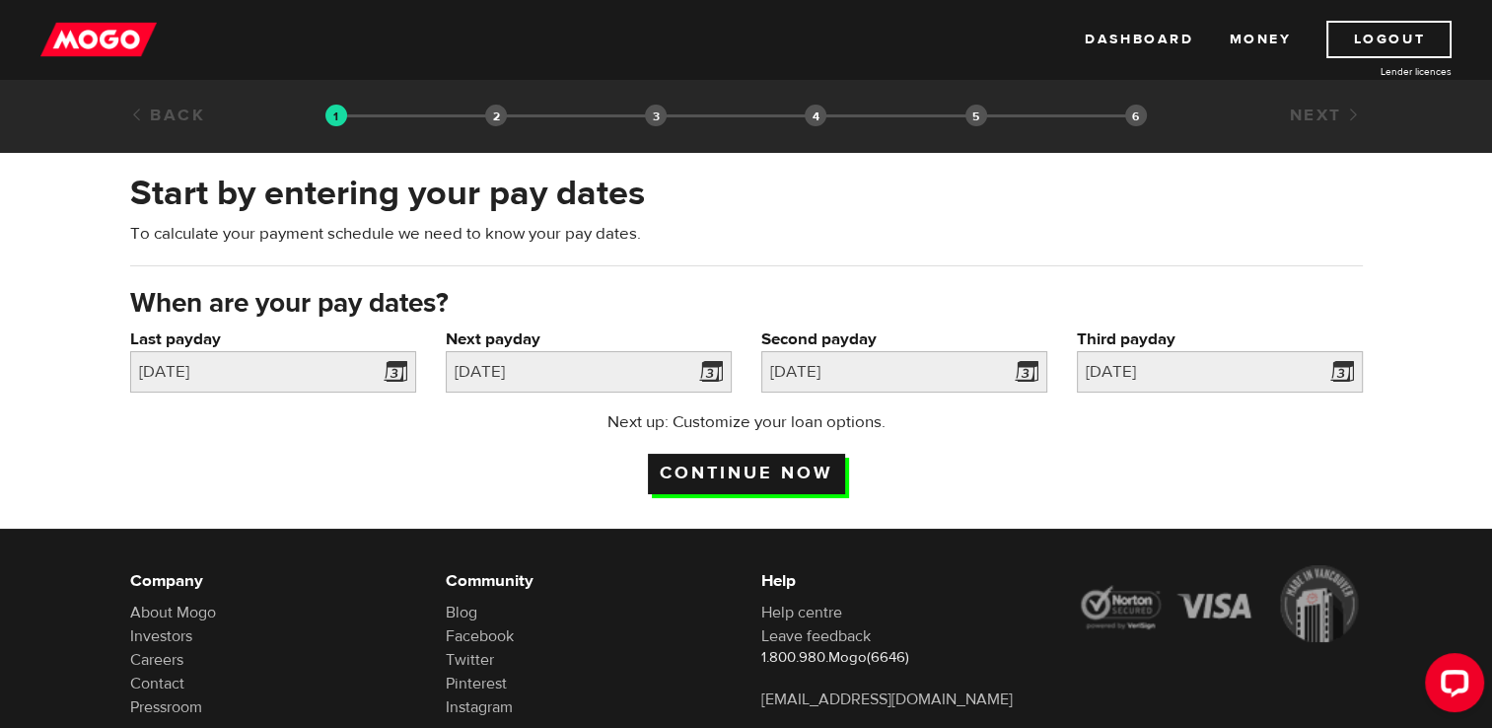
click at [788, 466] on input "Continue now" at bounding box center [746, 474] width 197 height 40
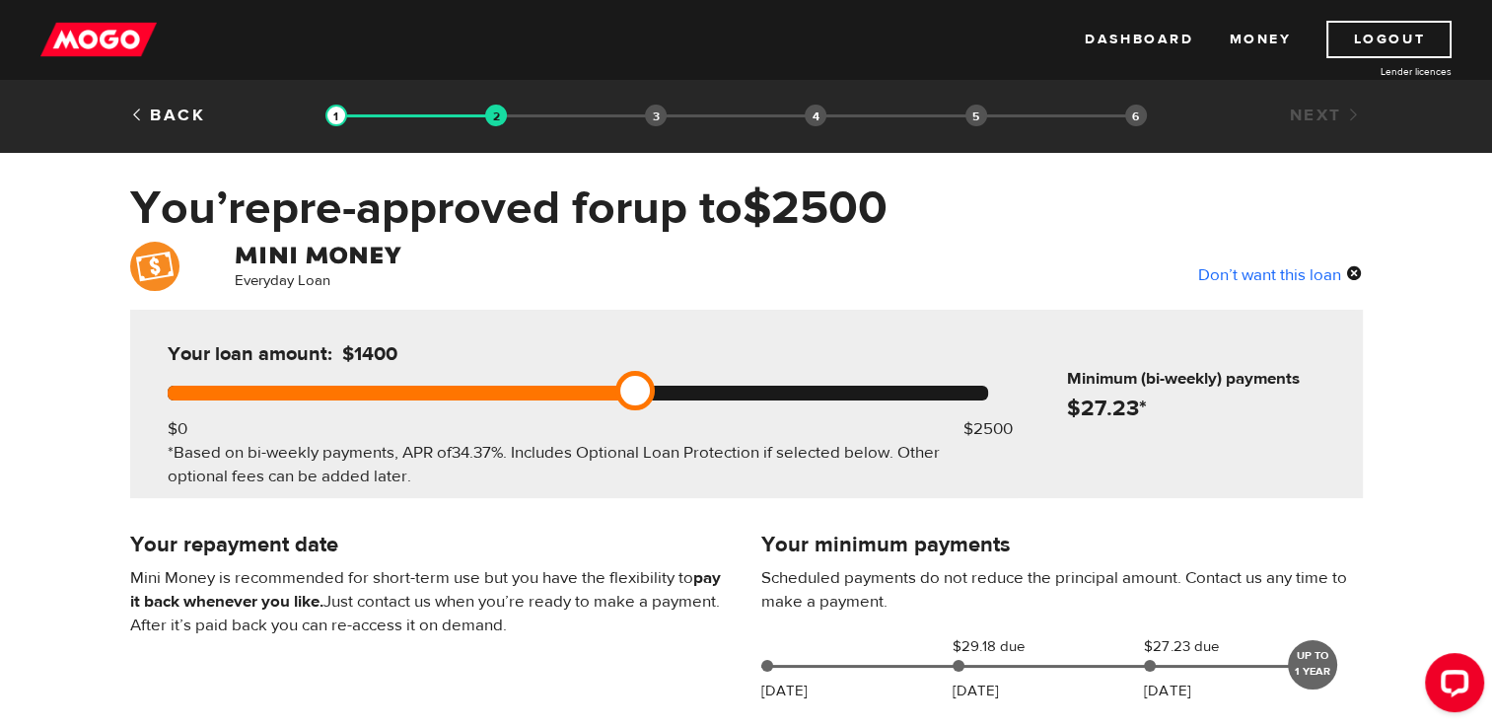
drag, startPoint x: 979, startPoint y: 391, endPoint x: 584, endPoint y: 432, distance: 397.6
click at [584, 432] on div "Your loan amount: $1400 $0 $2500 *Based on bi-weekly payments, APR of 34.37% . …" at bounding box center [578, 404] width 880 height 188
drag, startPoint x: 571, startPoint y: 388, endPoint x: 464, endPoint y: 398, distance: 108.0
click at [464, 398] on div at bounding box center [578, 393] width 821 height 15
drag, startPoint x: 444, startPoint y: 380, endPoint x: 320, endPoint y: 389, distance: 124.6
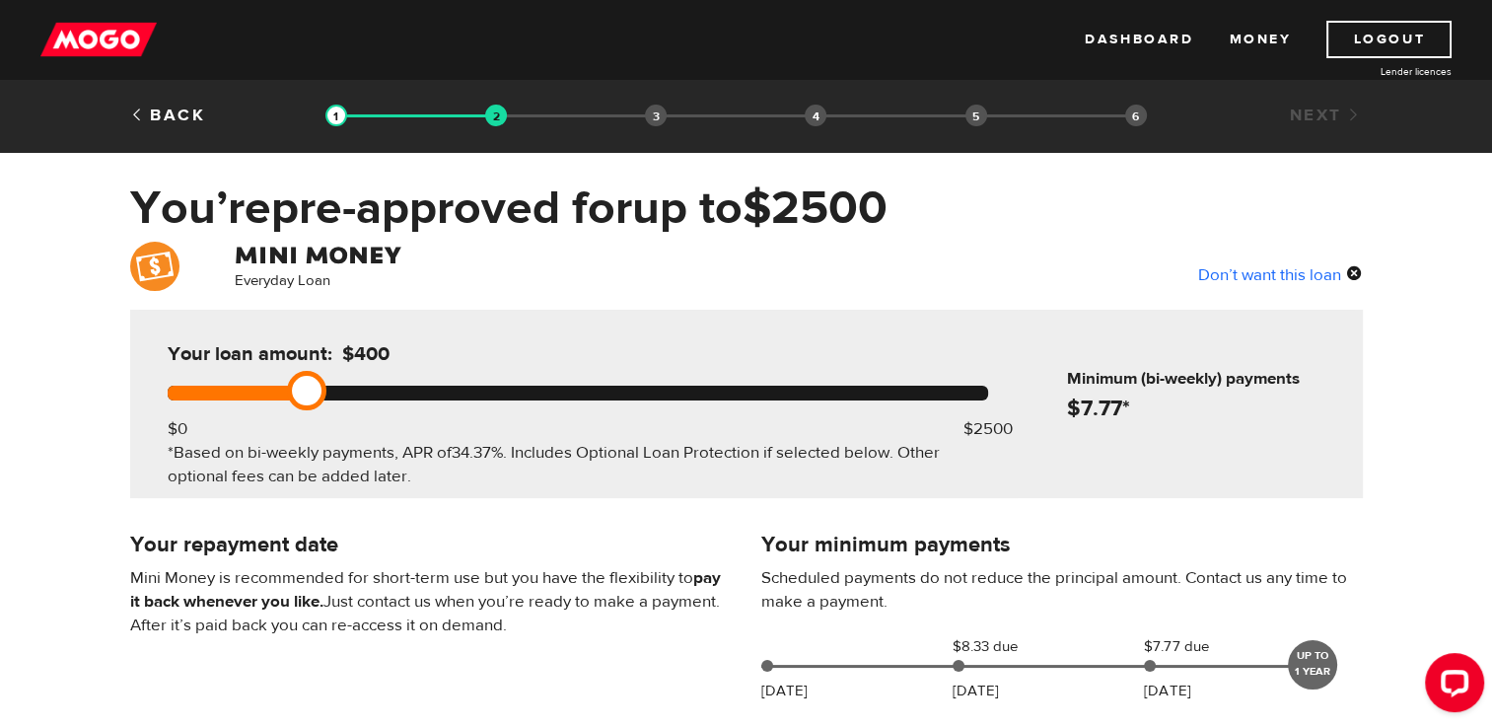
click at [327, 393] on div at bounding box center [578, 393] width 821 height 15
drag, startPoint x: 304, startPoint y: 381, endPoint x: 347, endPoint y: 384, distance: 43.5
click at [347, 386] on div at bounding box center [578, 393] width 821 height 15
drag, startPoint x: 1503, startPoint y: 716, endPoint x: 331, endPoint y: 387, distance: 1217.1
click at [331, 387] on div at bounding box center [578, 393] width 821 height 15
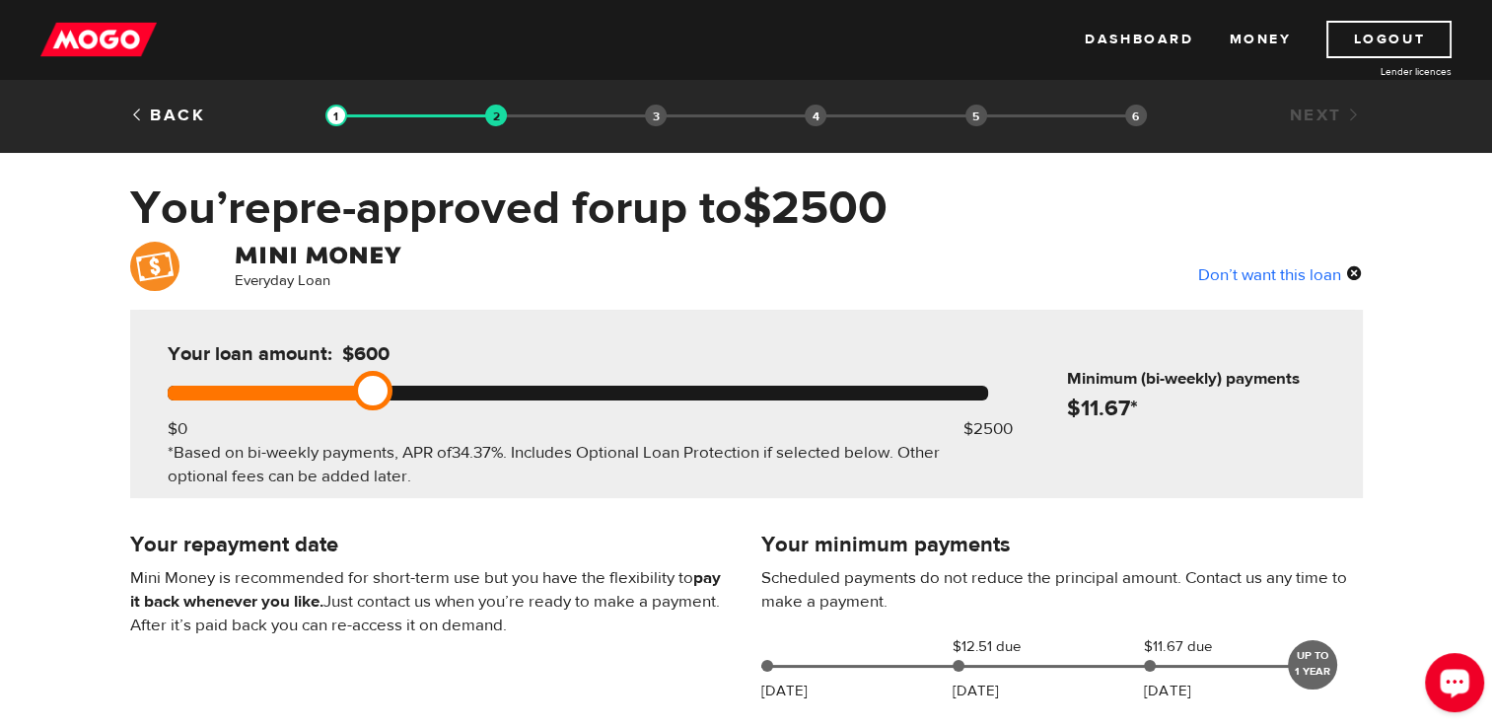
drag, startPoint x: 305, startPoint y: 391, endPoint x: 335, endPoint y: 389, distance: 30.6
click at [335, 389] on div at bounding box center [578, 393] width 821 height 15
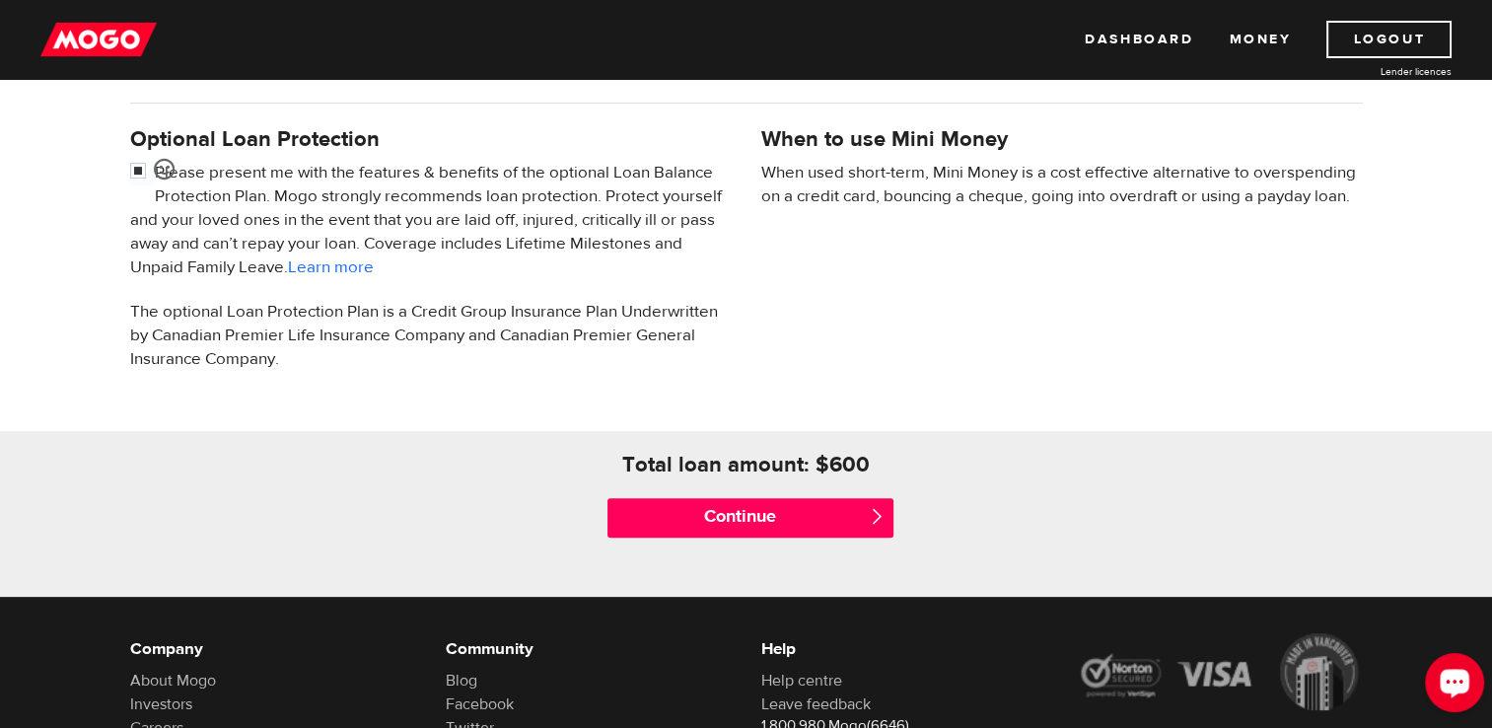
scroll to position [710, 0]
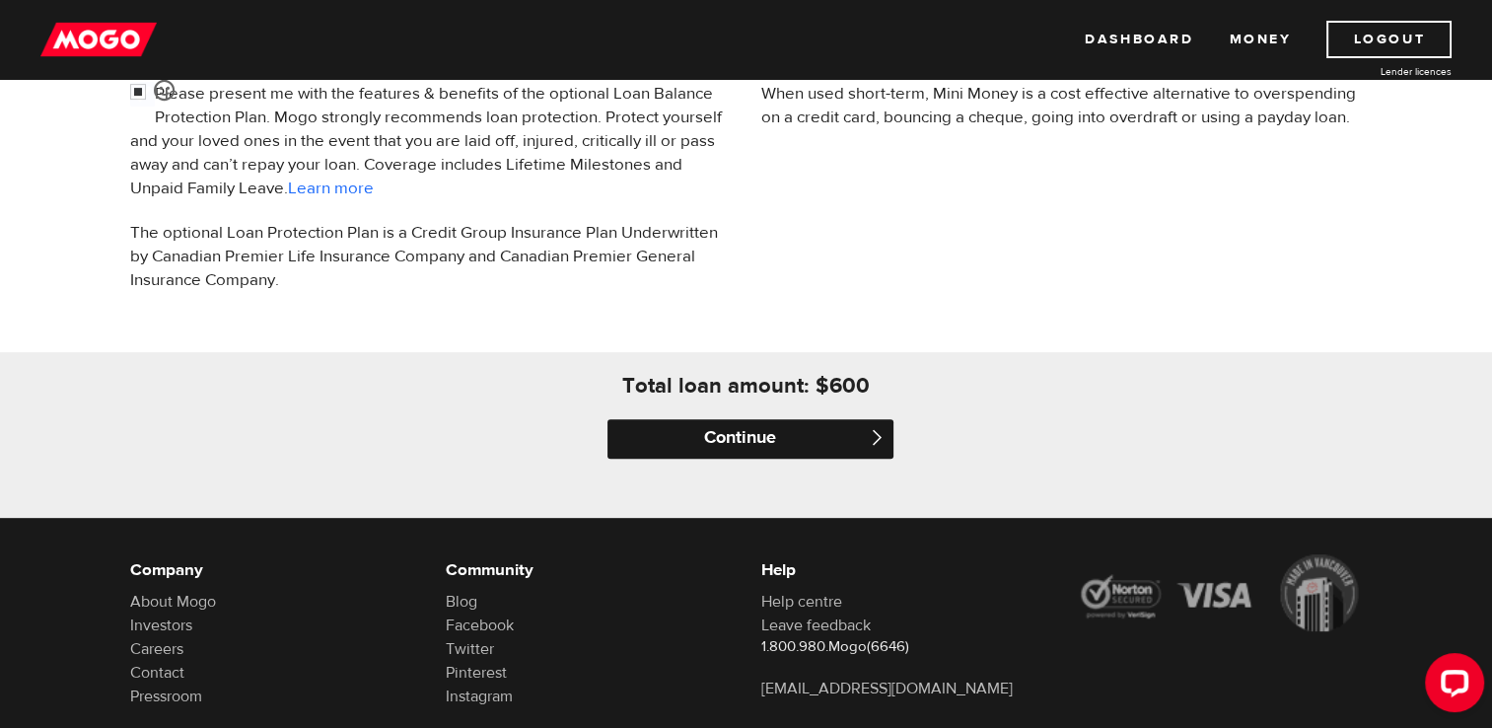
click at [761, 436] on input "Continue" at bounding box center [751, 438] width 286 height 39
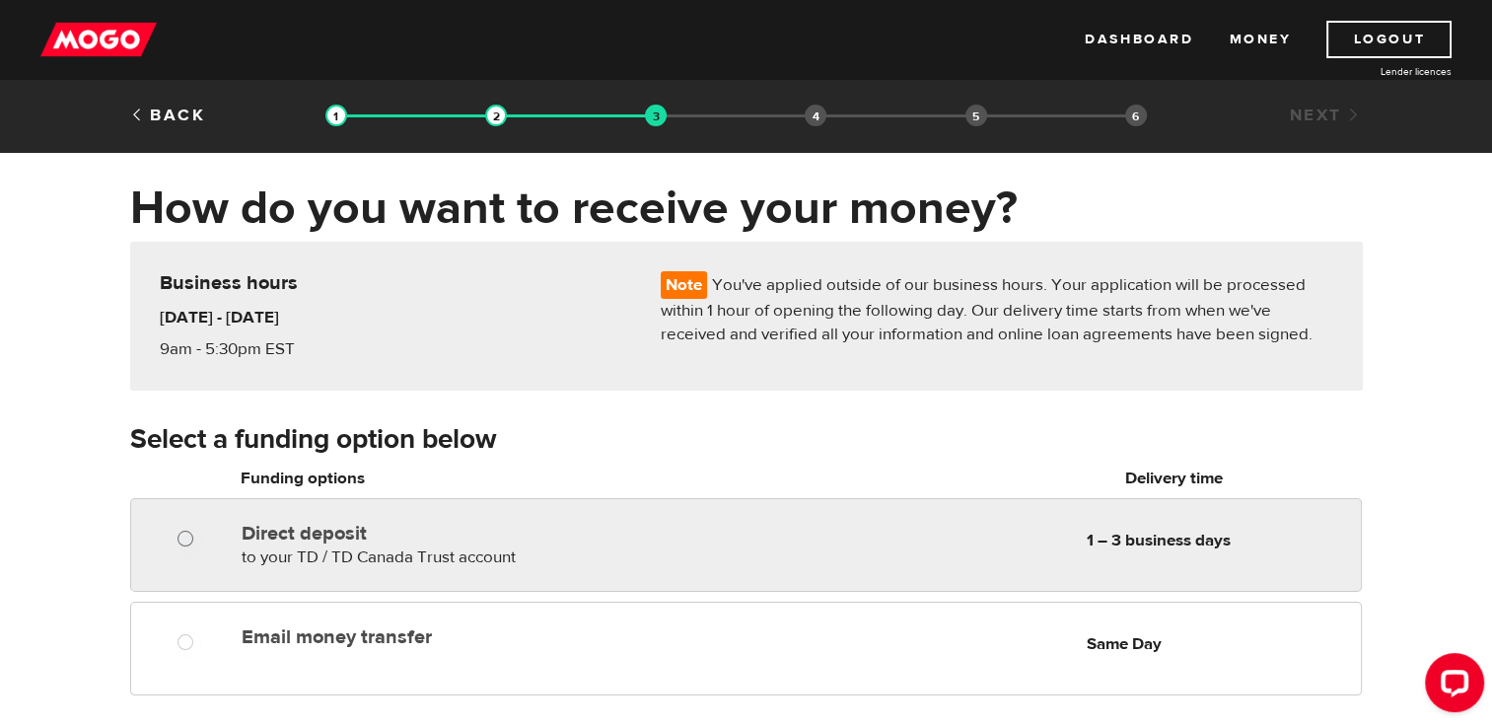
radio input "true"
click at [178, 540] on input "Direct deposit" at bounding box center [190, 541] width 25 height 25
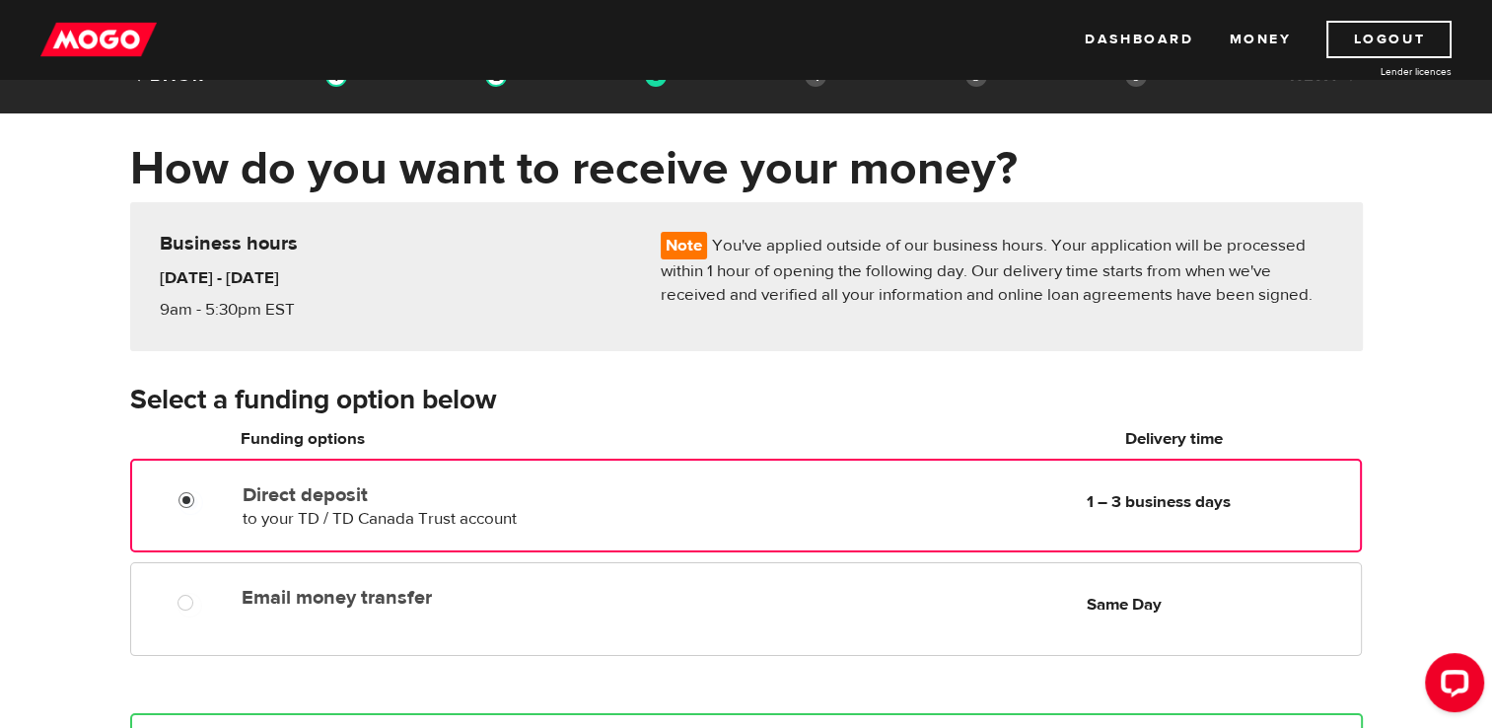
scroll to position [118, 0]
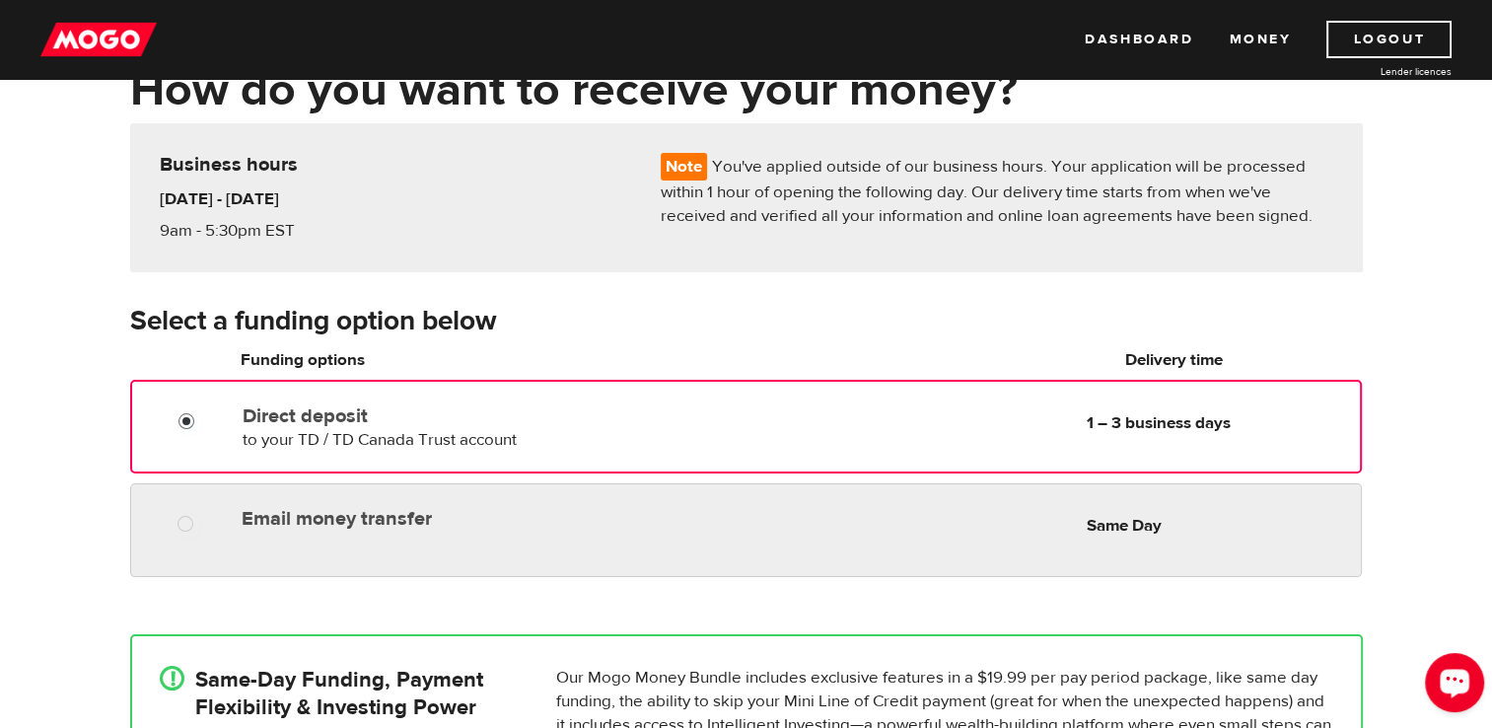
radio input "true"
click at [166, 521] on div at bounding box center [192, 526] width 118 height 25
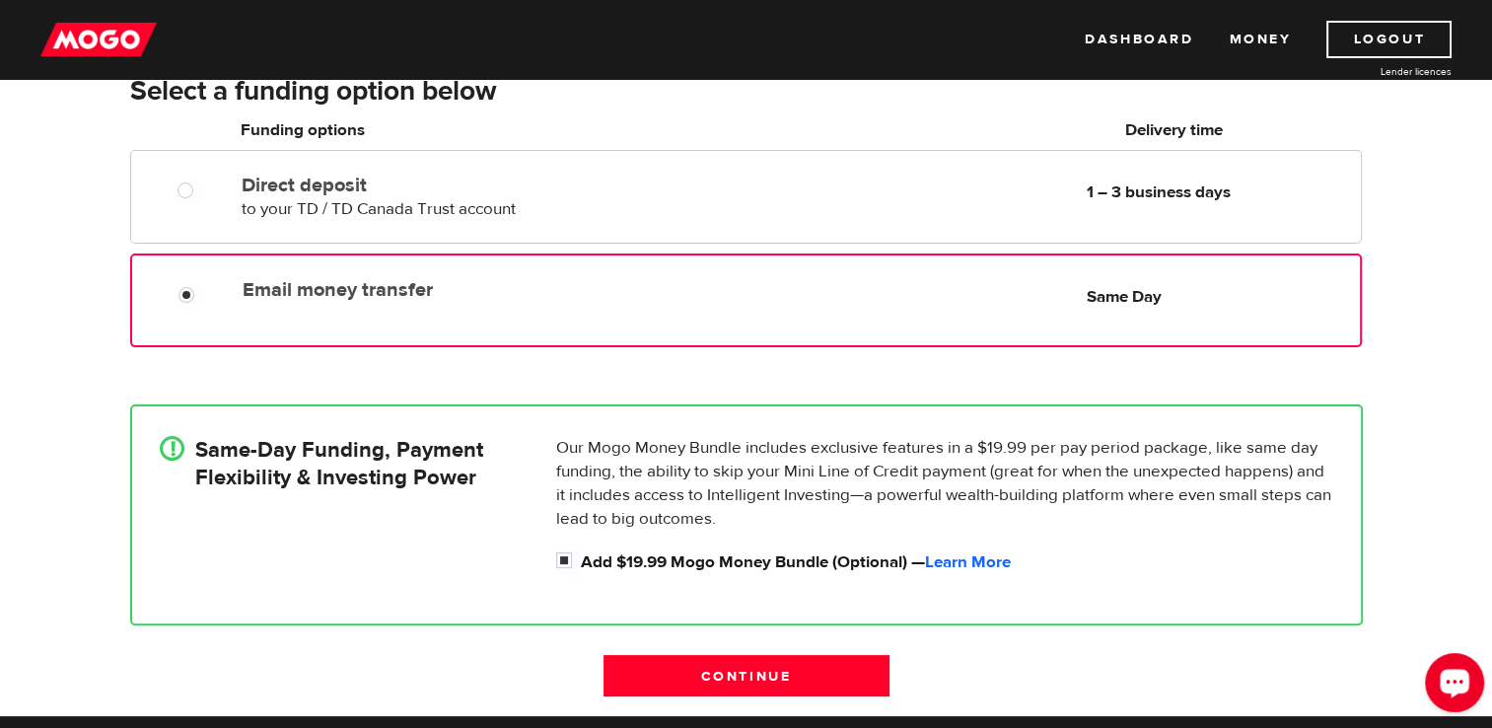
scroll to position [355, 0]
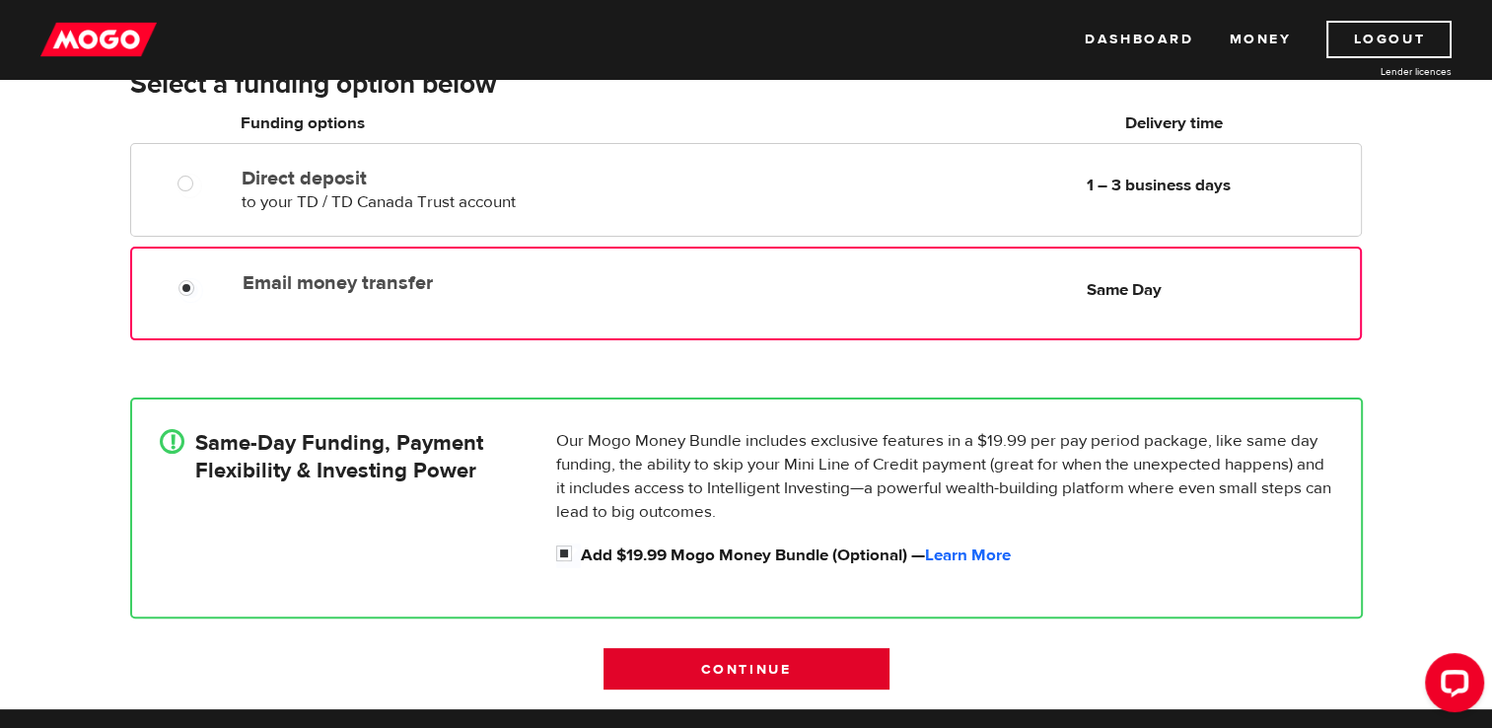
click at [823, 673] on input "Continue" at bounding box center [747, 668] width 286 height 41
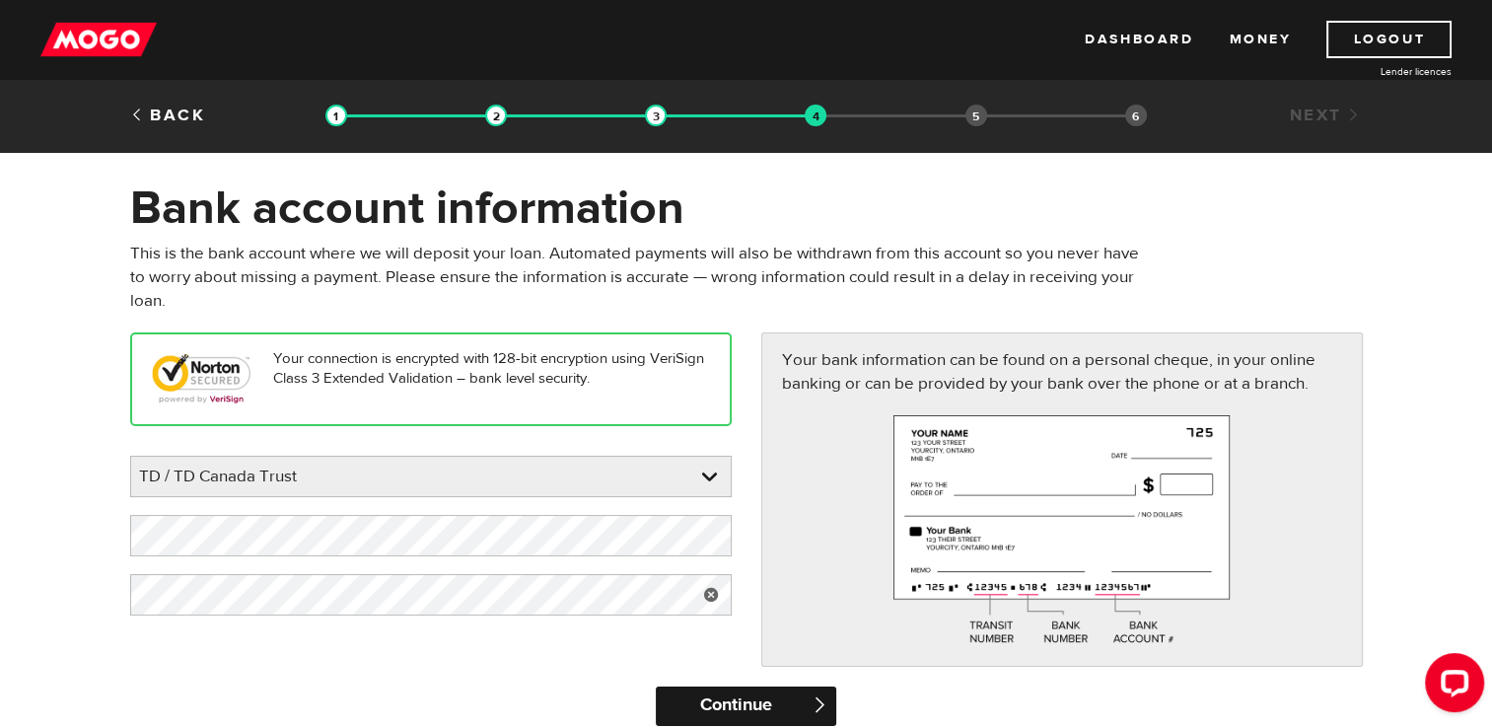
click at [715, 707] on input "Continue" at bounding box center [746, 705] width 180 height 39
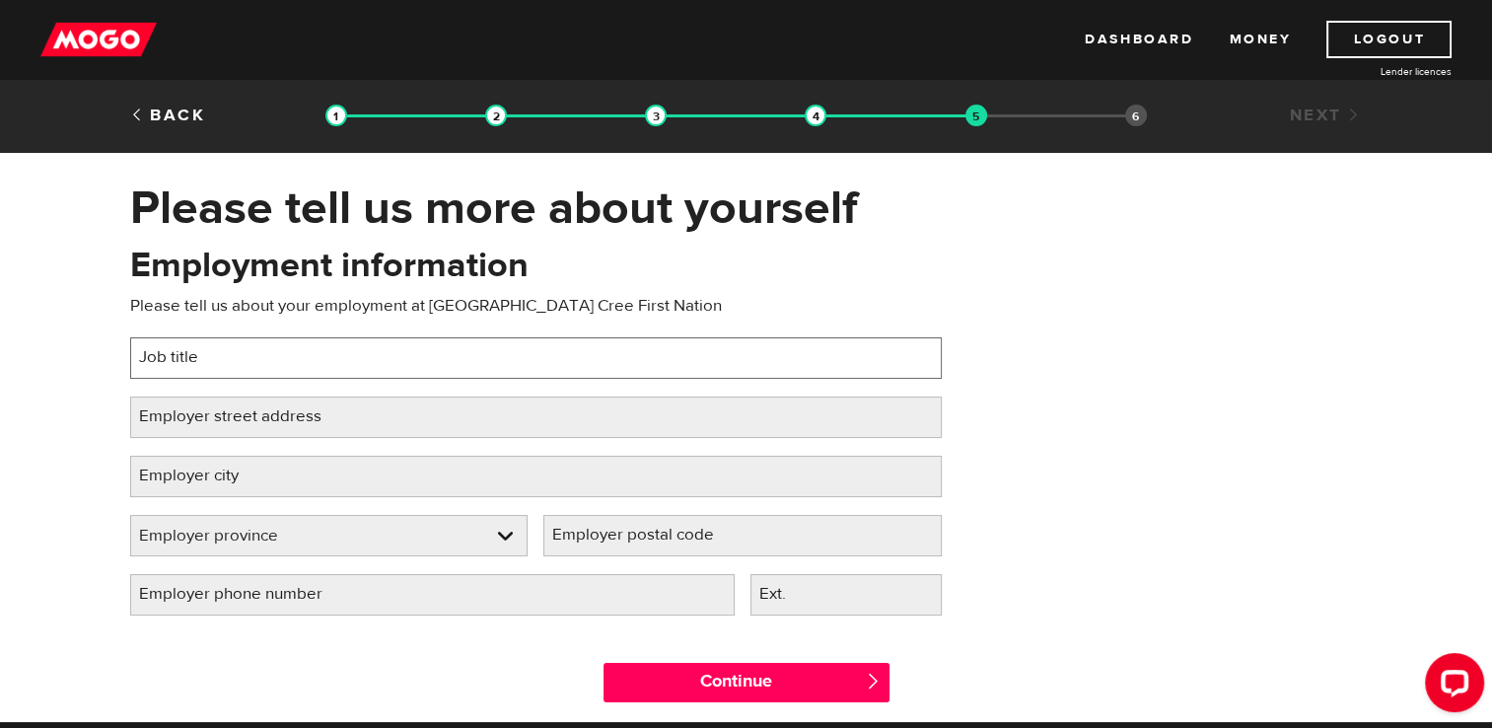
click at [611, 350] on input "Job title" at bounding box center [536, 357] width 812 height 41
type input "lands manager"
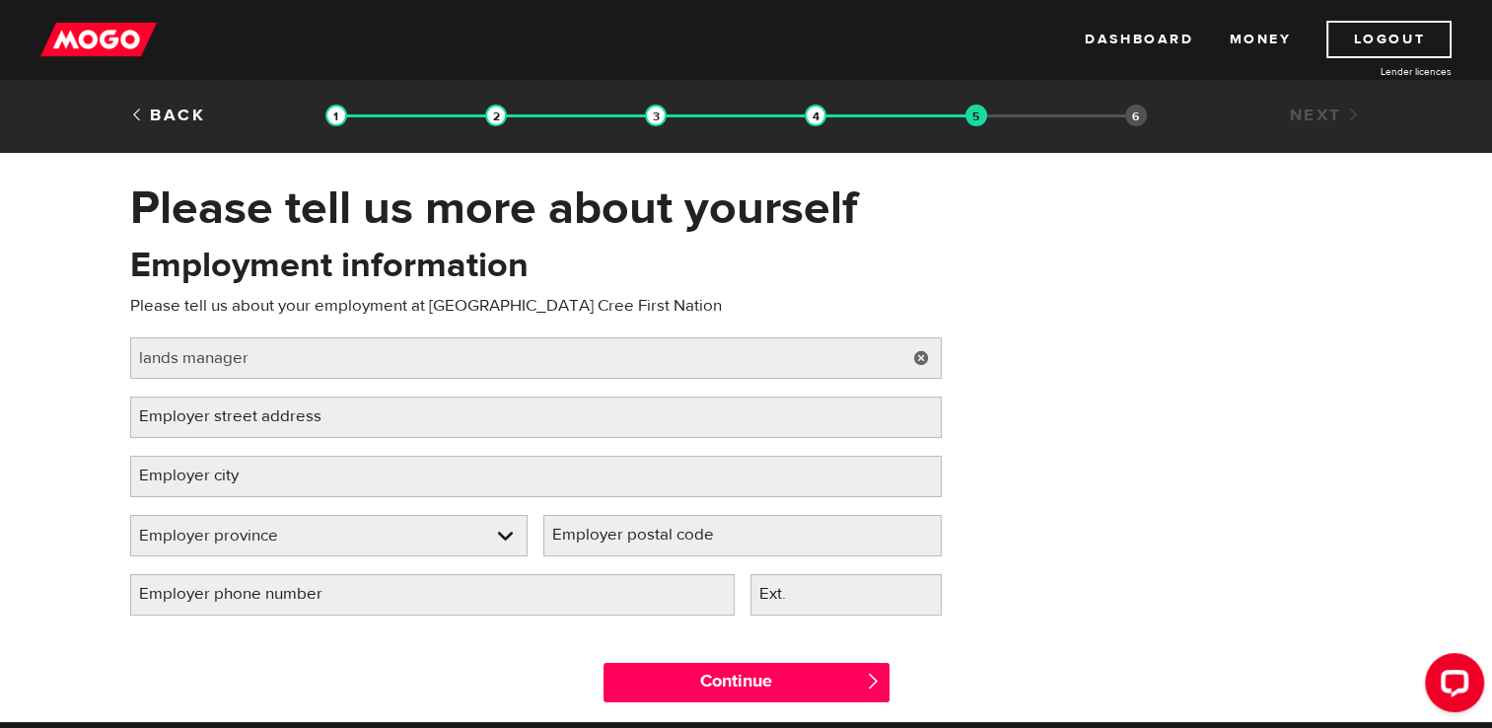
click at [339, 418] on label "Employer street address" at bounding box center [246, 416] width 232 height 40
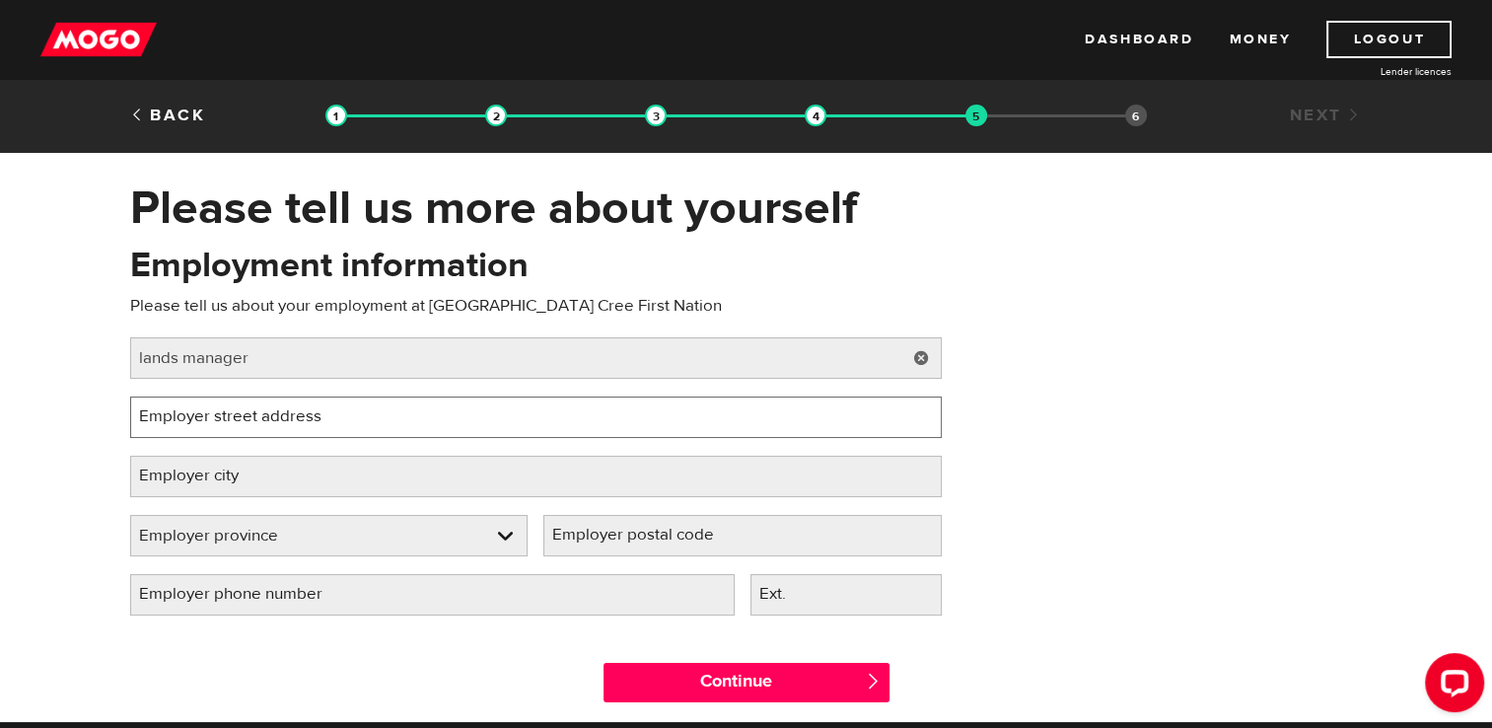
click at [339, 418] on input "Employer street address" at bounding box center [536, 416] width 812 height 41
type input "general delivery"
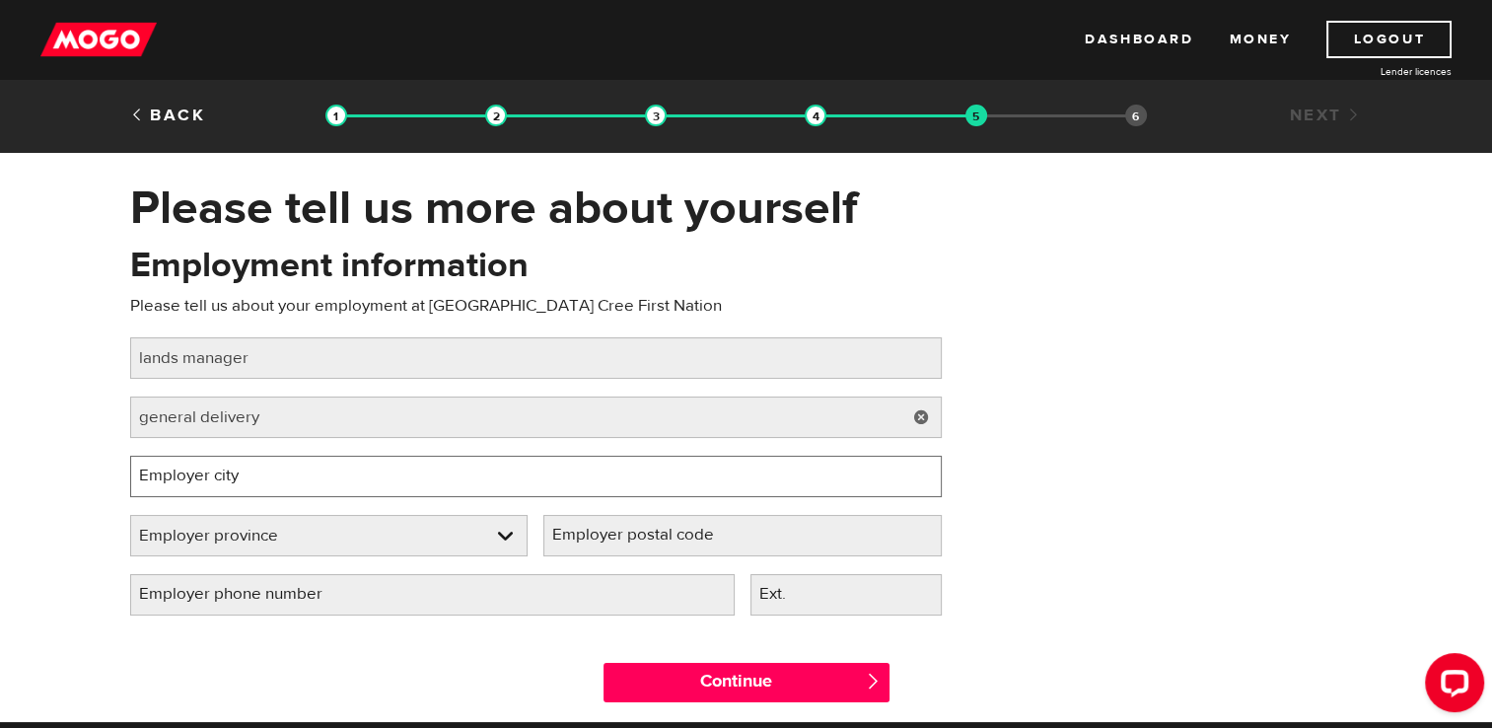
type input "Cadotte Lake"
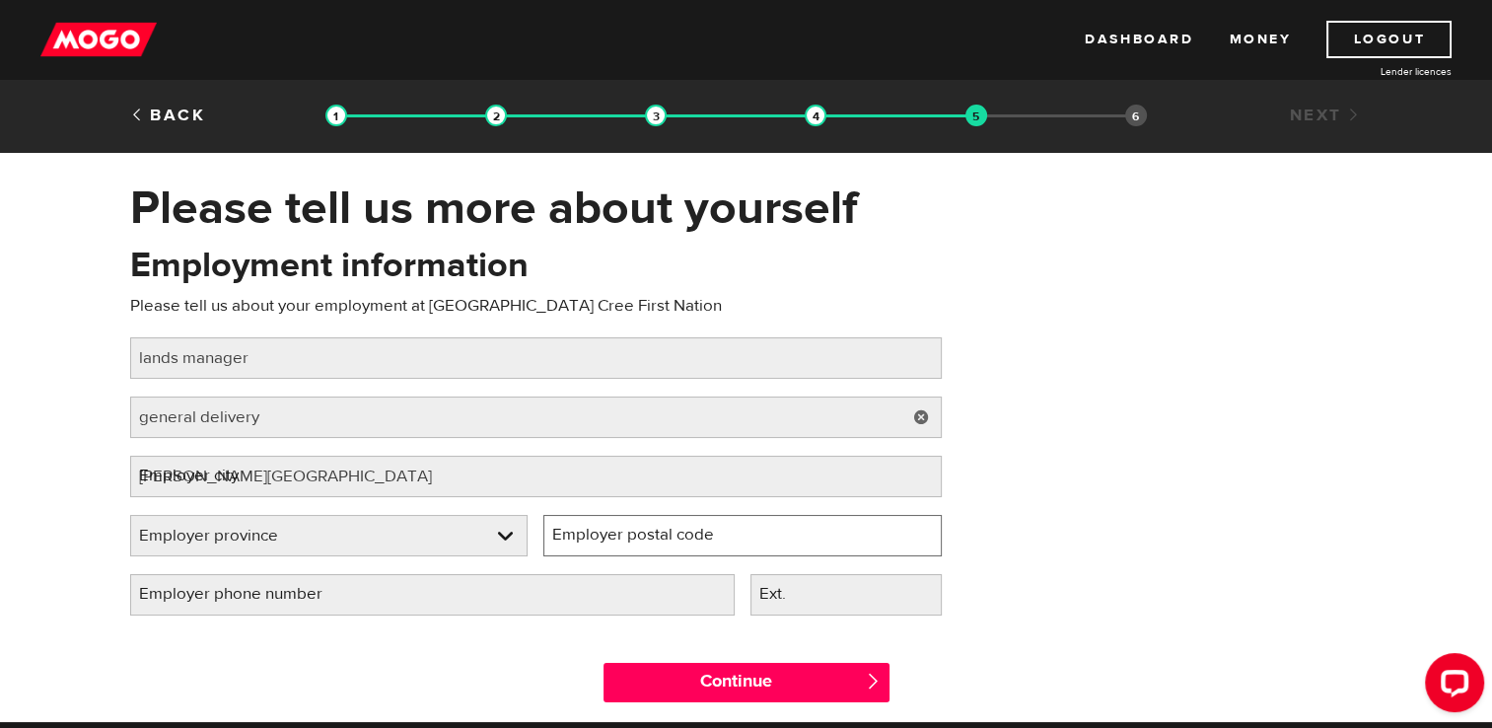
type input "tohono"
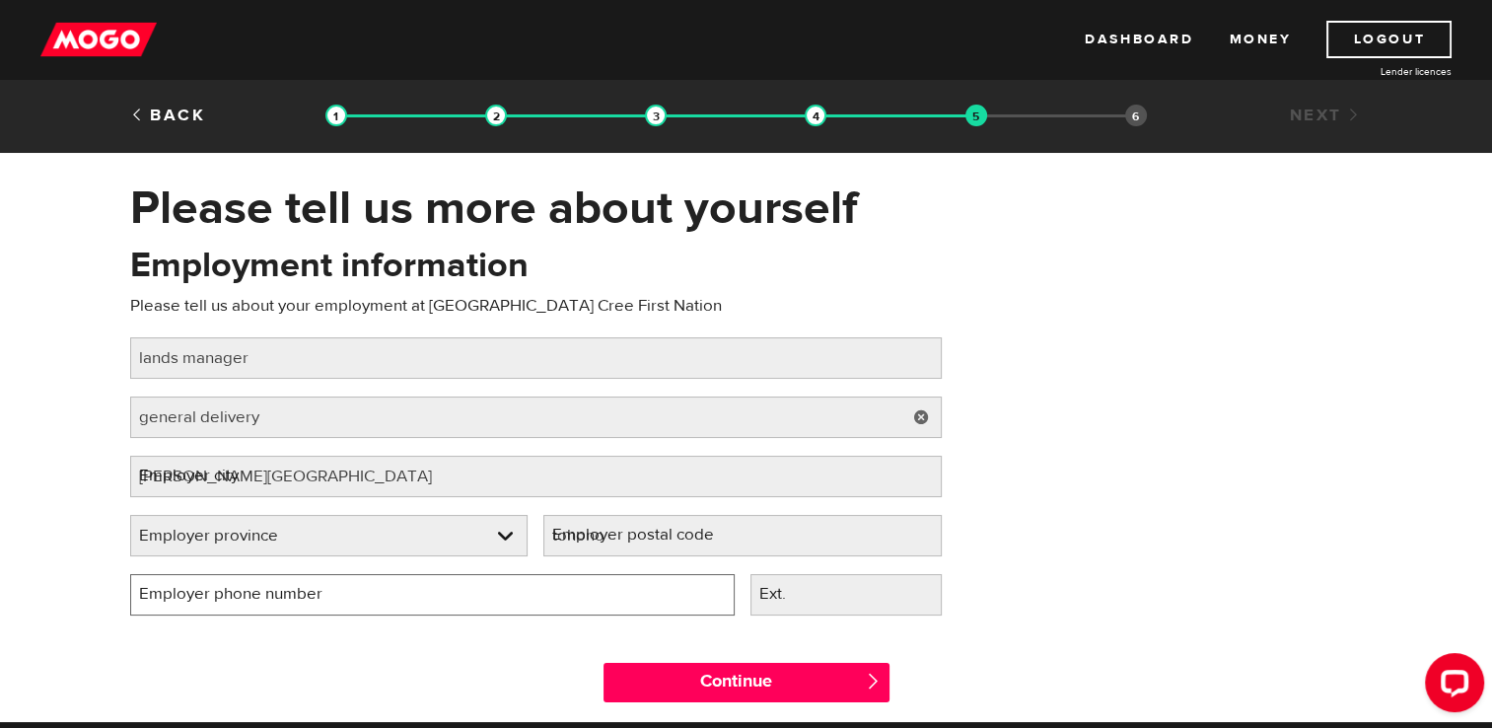
type input "(780) 629-3803"
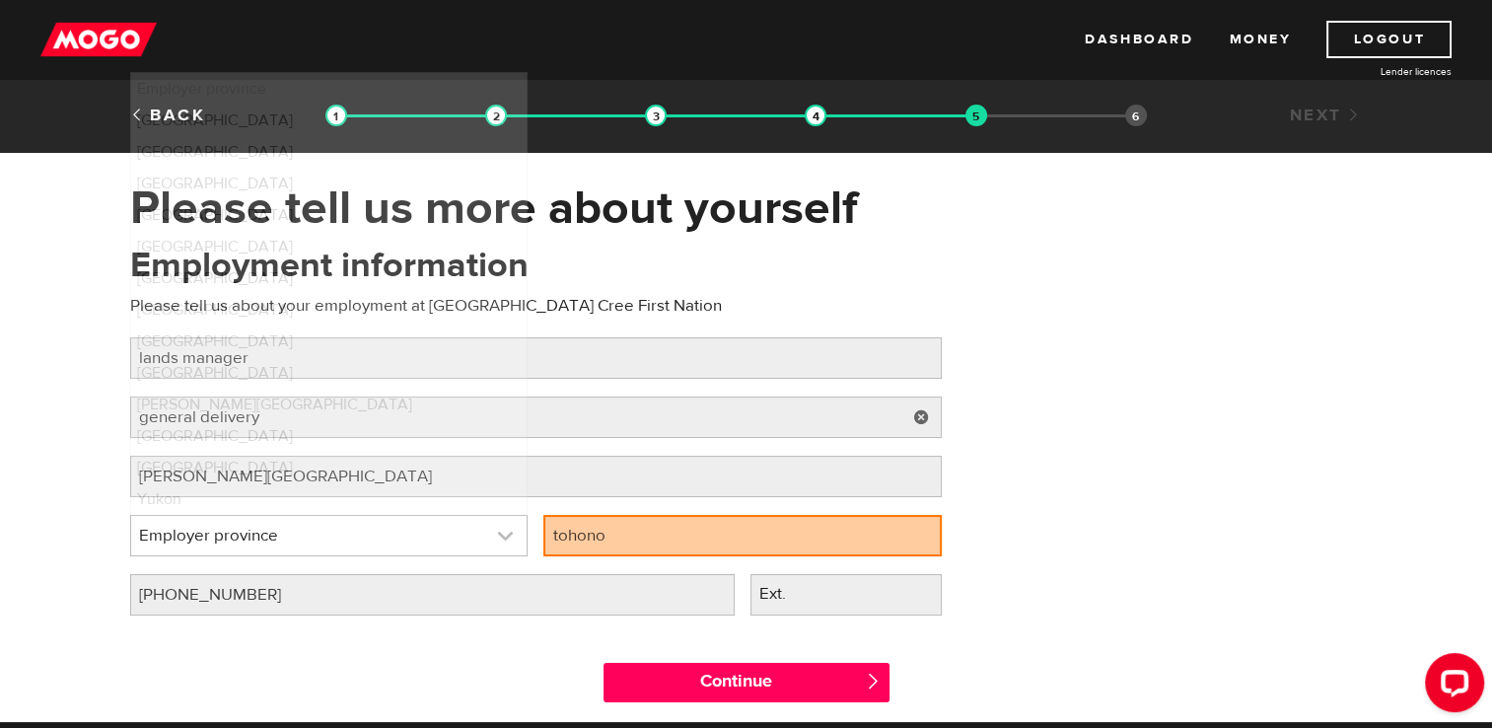
click at [501, 533] on link at bounding box center [329, 535] width 396 height 39
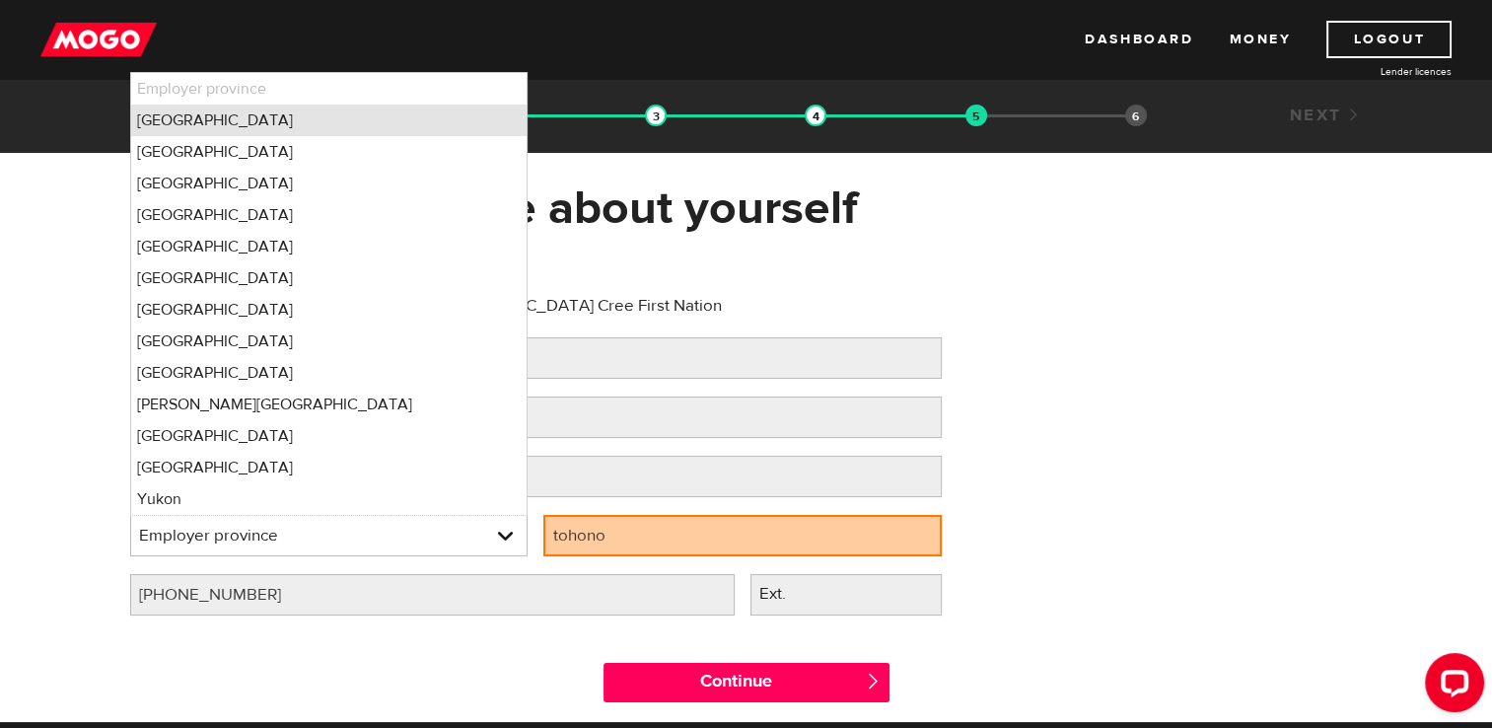
click at [323, 116] on li "Alberta" at bounding box center [329, 121] width 396 height 32
select select "AB"
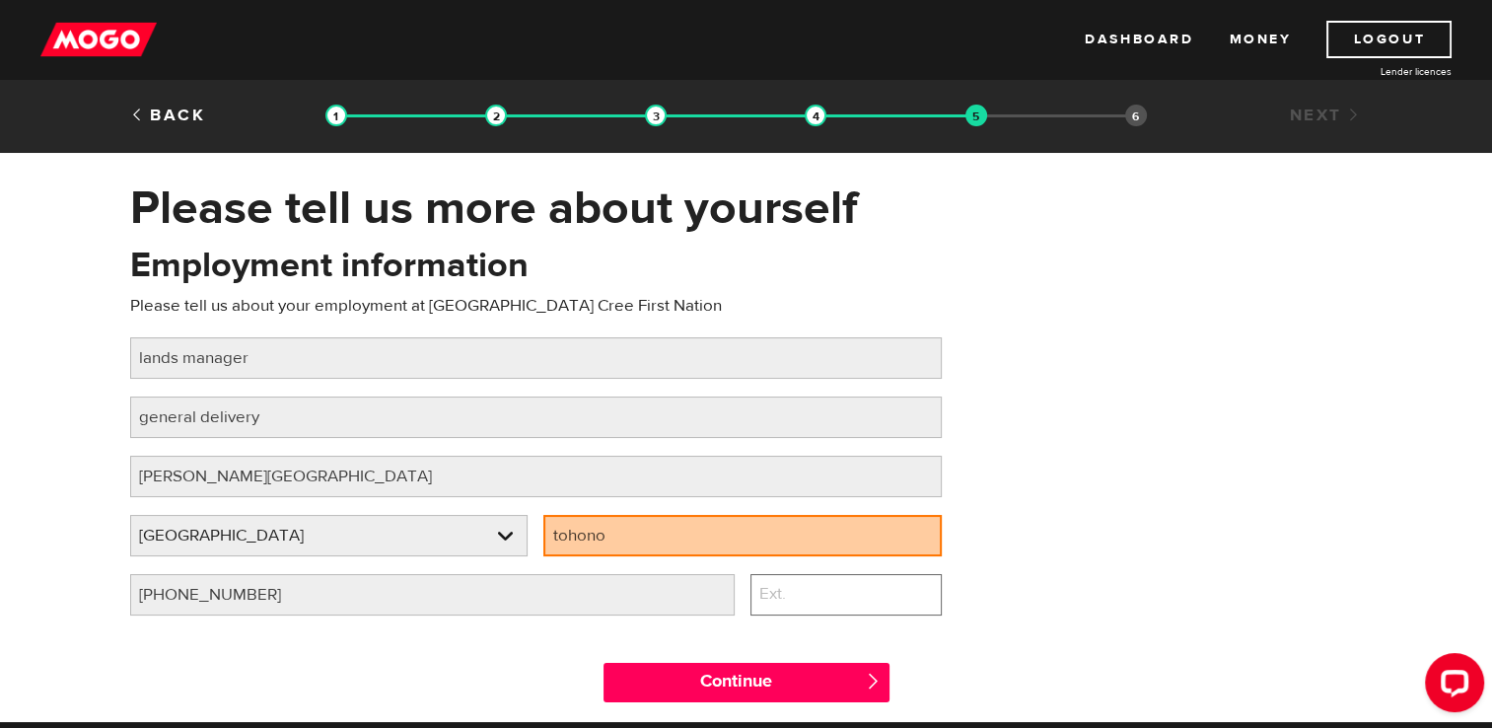
click at [826, 609] on input "Ext." at bounding box center [846, 594] width 191 height 41
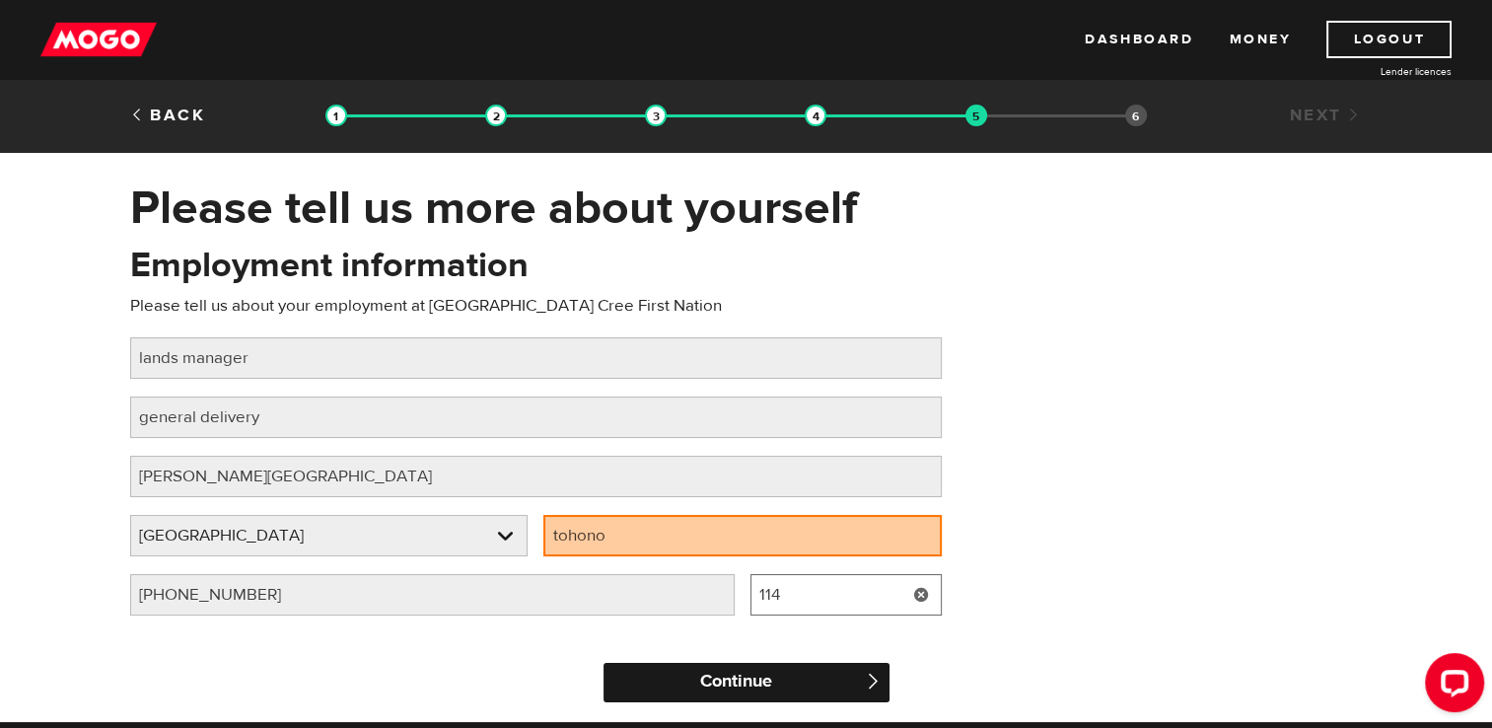
type input "114"
click at [754, 685] on input "Continue" at bounding box center [747, 682] width 286 height 39
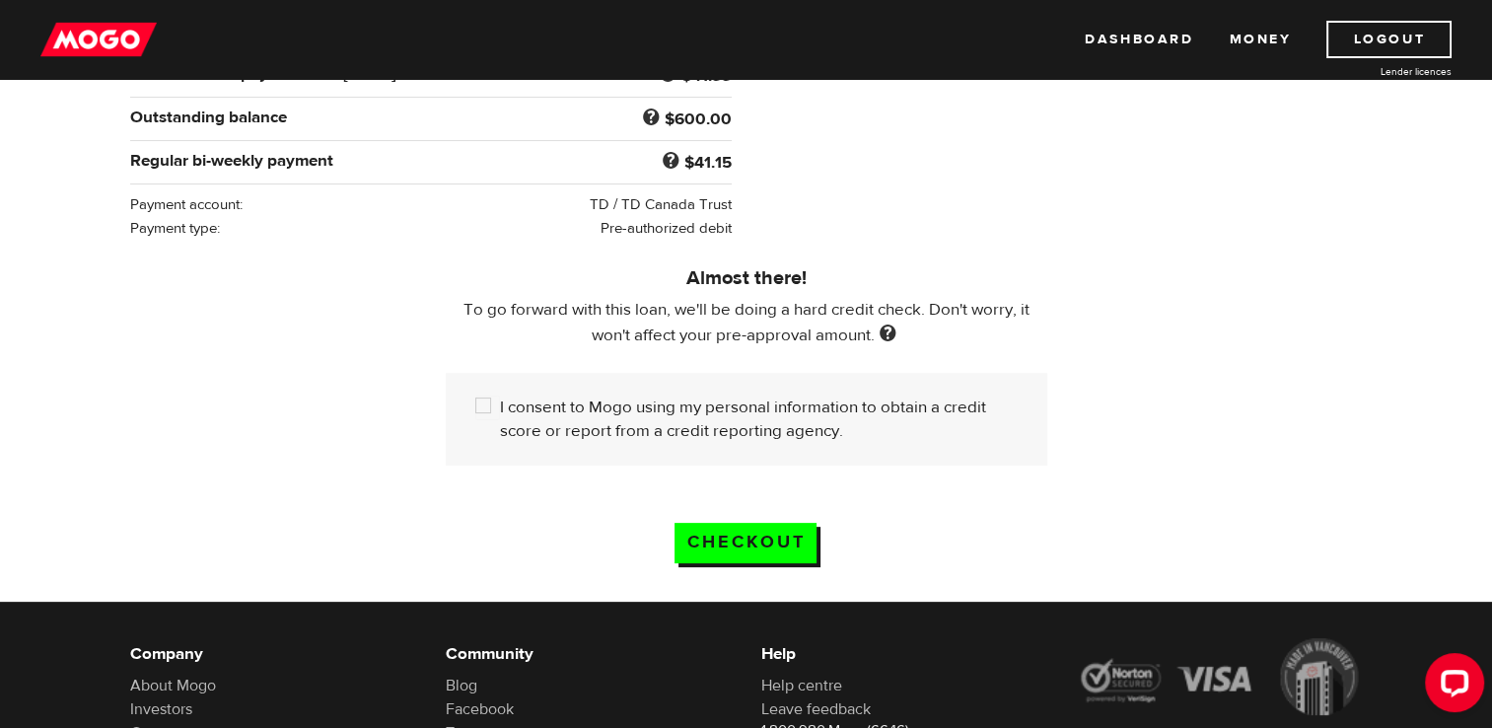
scroll to position [473, 0]
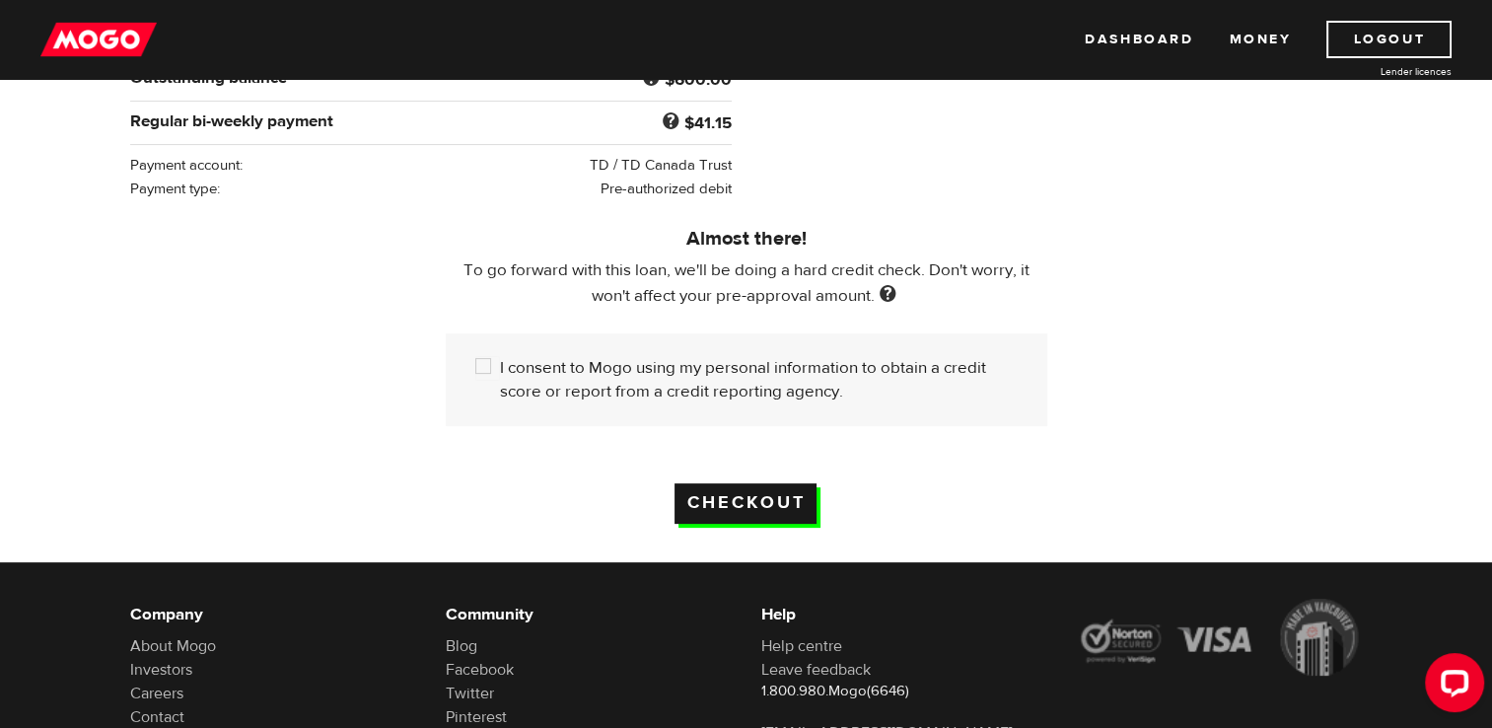
click at [780, 499] on input "Checkout" at bounding box center [746, 503] width 142 height 40
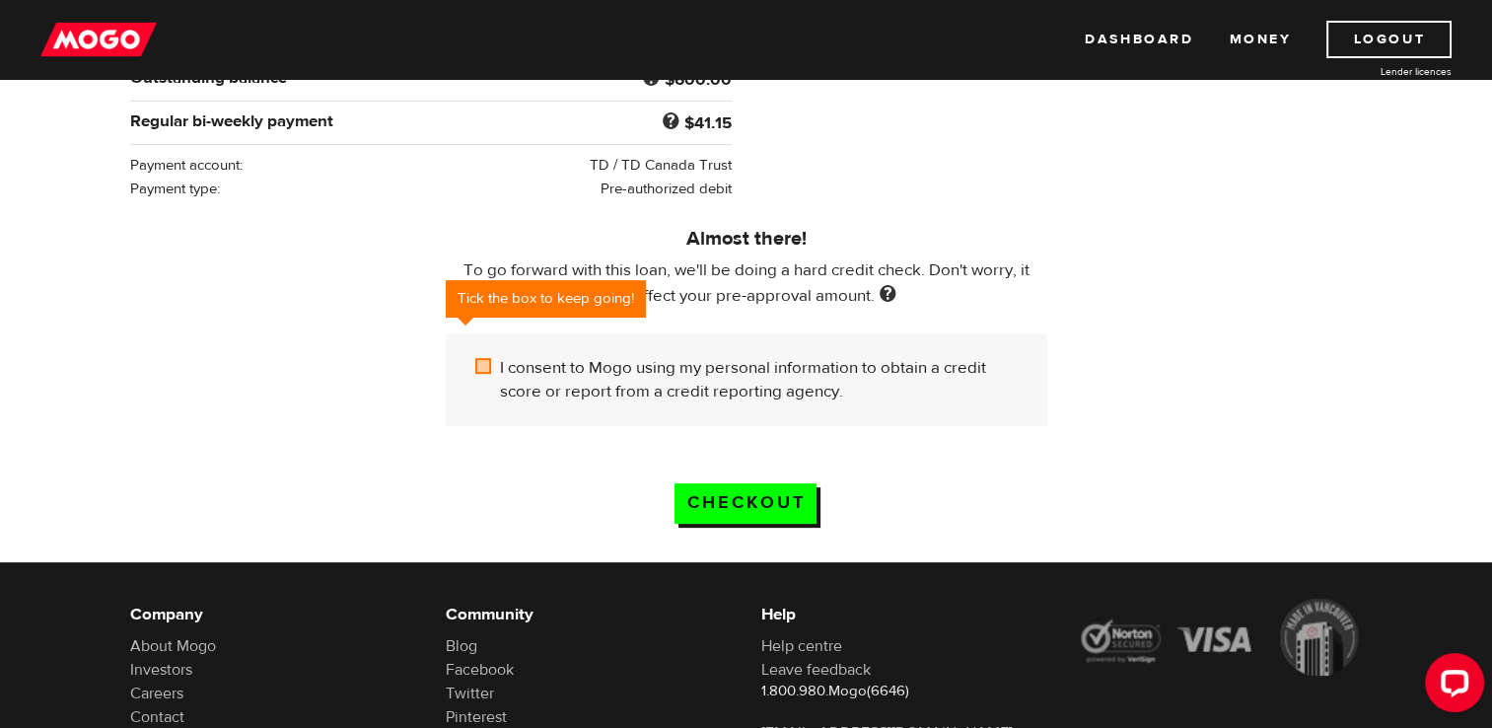
click at [481, 363] on input "I consent to Mogo using my personal information to obtain a credit score or rep…" at bounding box center [487, 368] width 25 height 25
checkbox input "true"
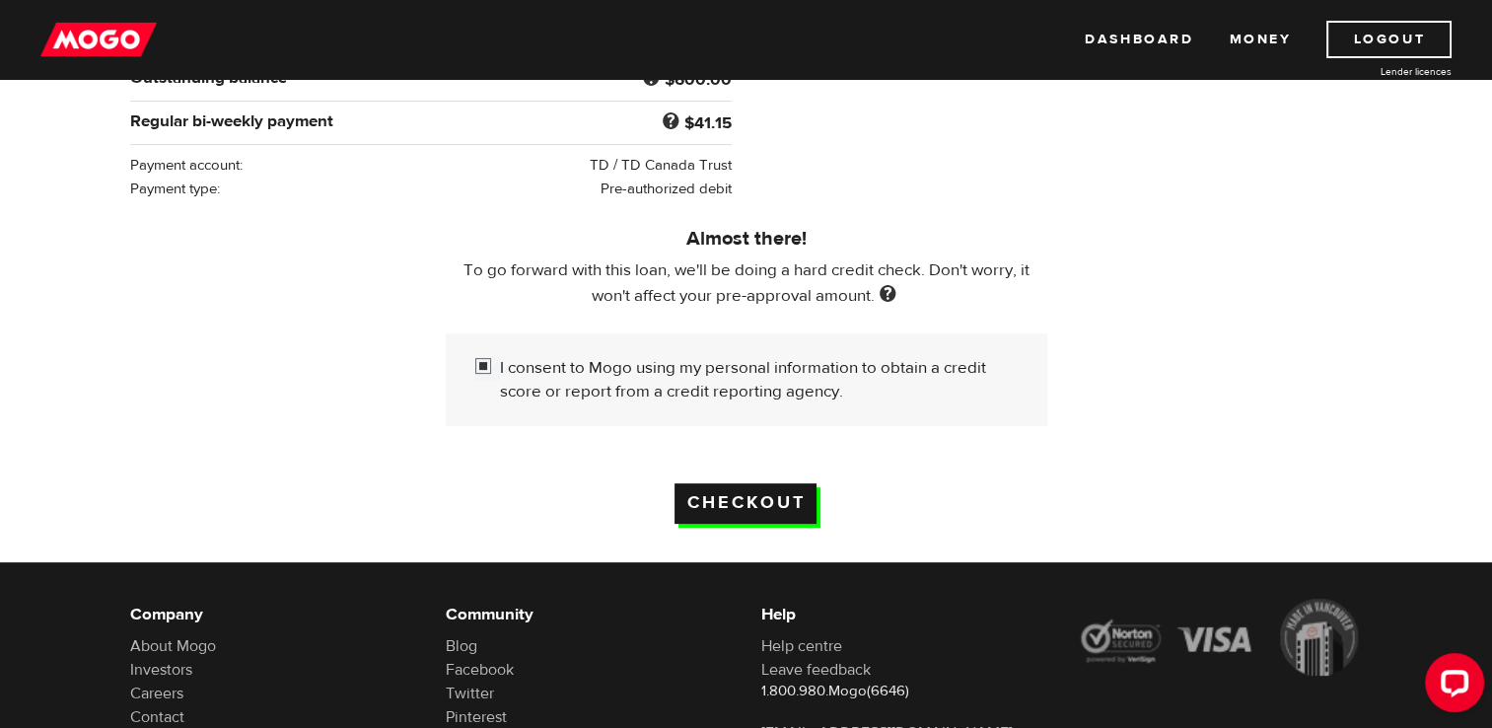
click at [731, 503] on input "Checkout" at bounding box center [746, 503] width 142 height 40
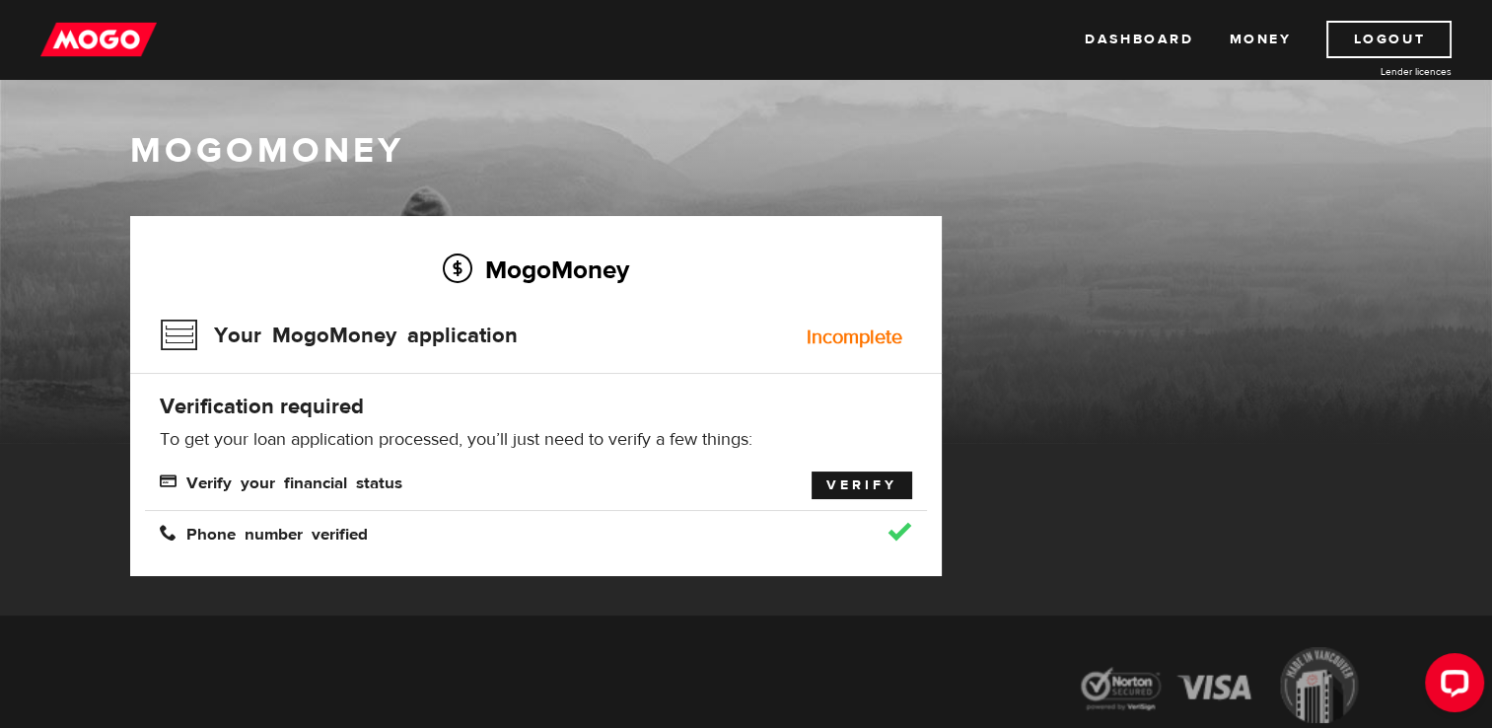
click at [873, 479] on link "Verify" at bounding box center [862, 485] width 101 height 28
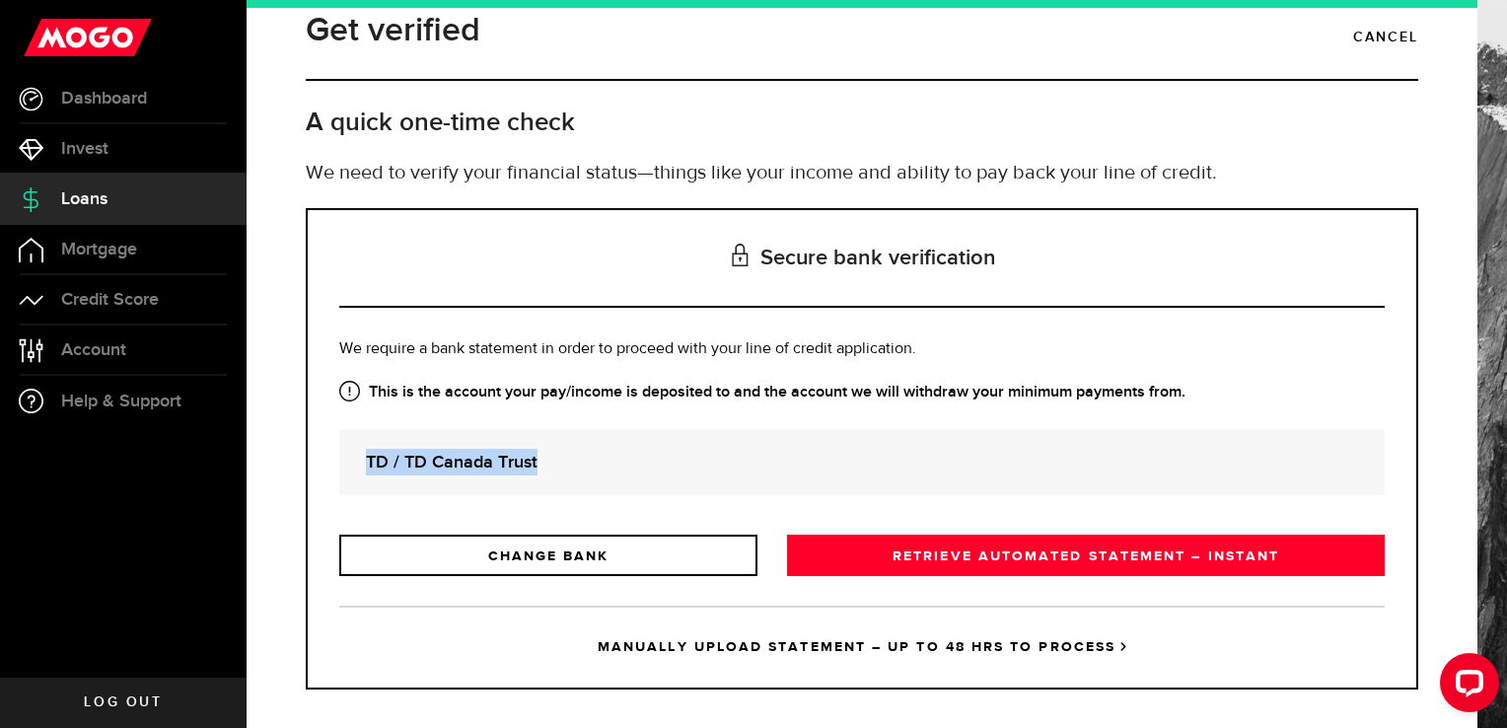
scroll to position [47, 0]
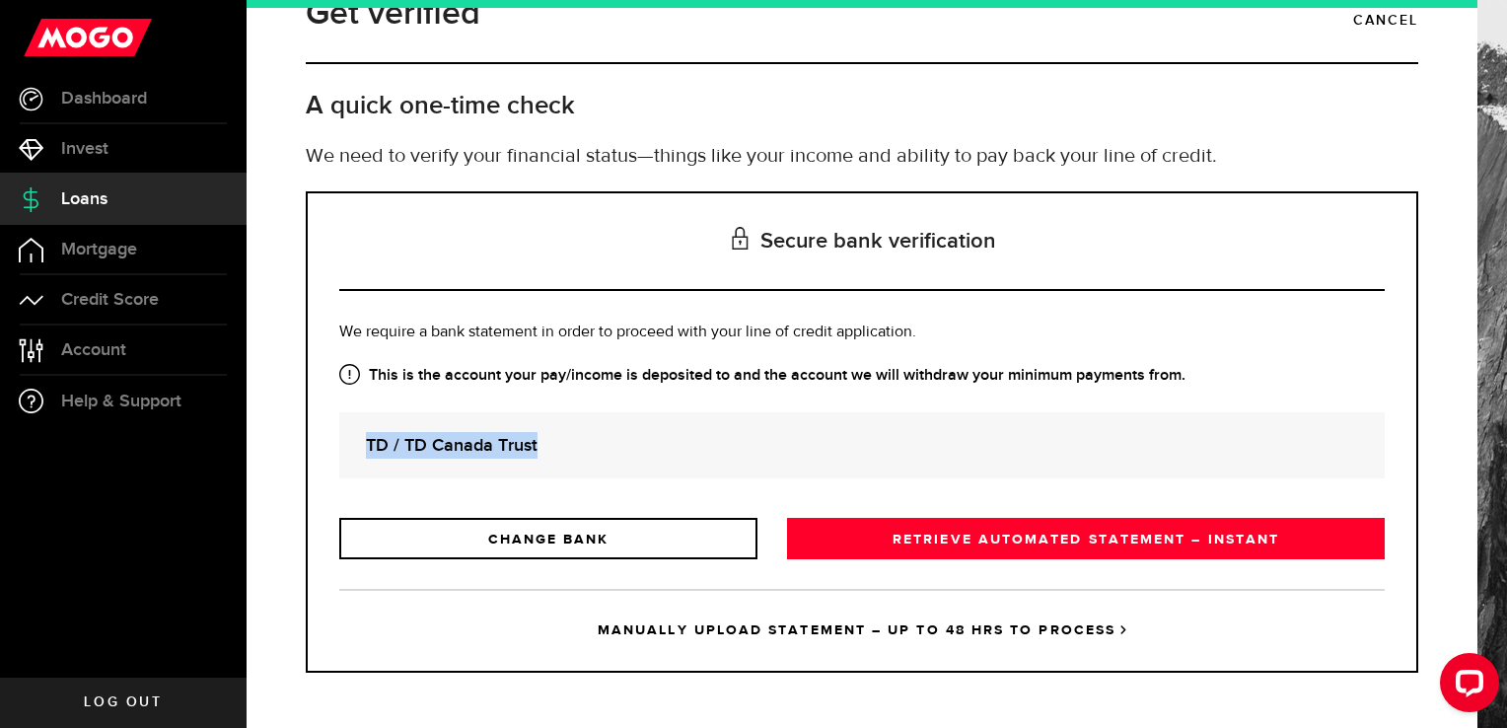
drag, startPoint x: 1476, startPoint y: 393, endPoint x: 1487, endPoint y: 474, distance: 82.6
click at [1487, 474] on div "Get verified Cancel A quick one-time check We need to verify your financial sta…" at bounding box center [877, 364] width 1260 height 728
click at [535, 625] on link "MANUALLY UPLOAD STATEMENT – UP TO 48 HRS TO PROCESS" at bounding box center [861, 630] width 1045 height 82
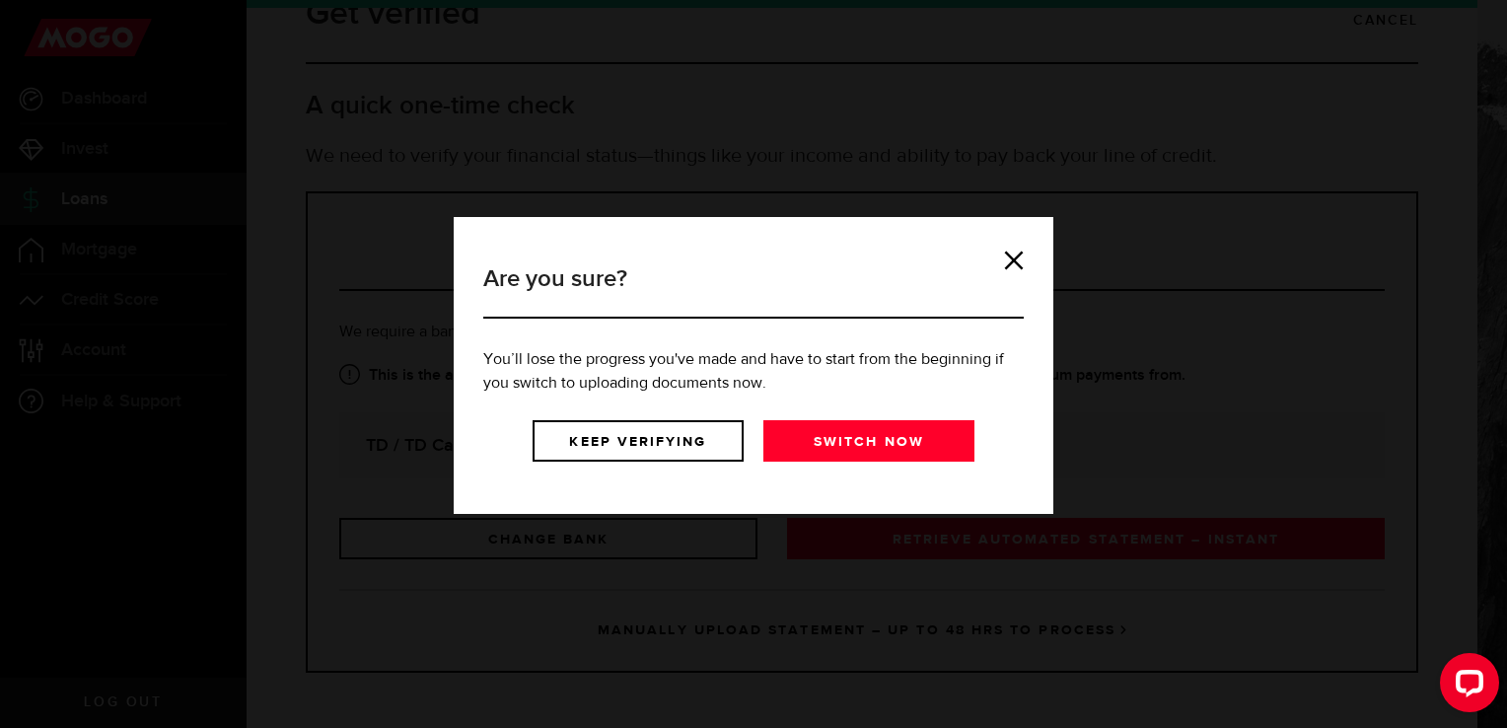
click at [1010, 244] on div "Are you sure? You’ll lose the progress you've made and have to start from the b…" at bounding box center [754, 365] width 600 height 297
click at [1012, 261] on link at bounding box center [1014, 261] width 20 height 20
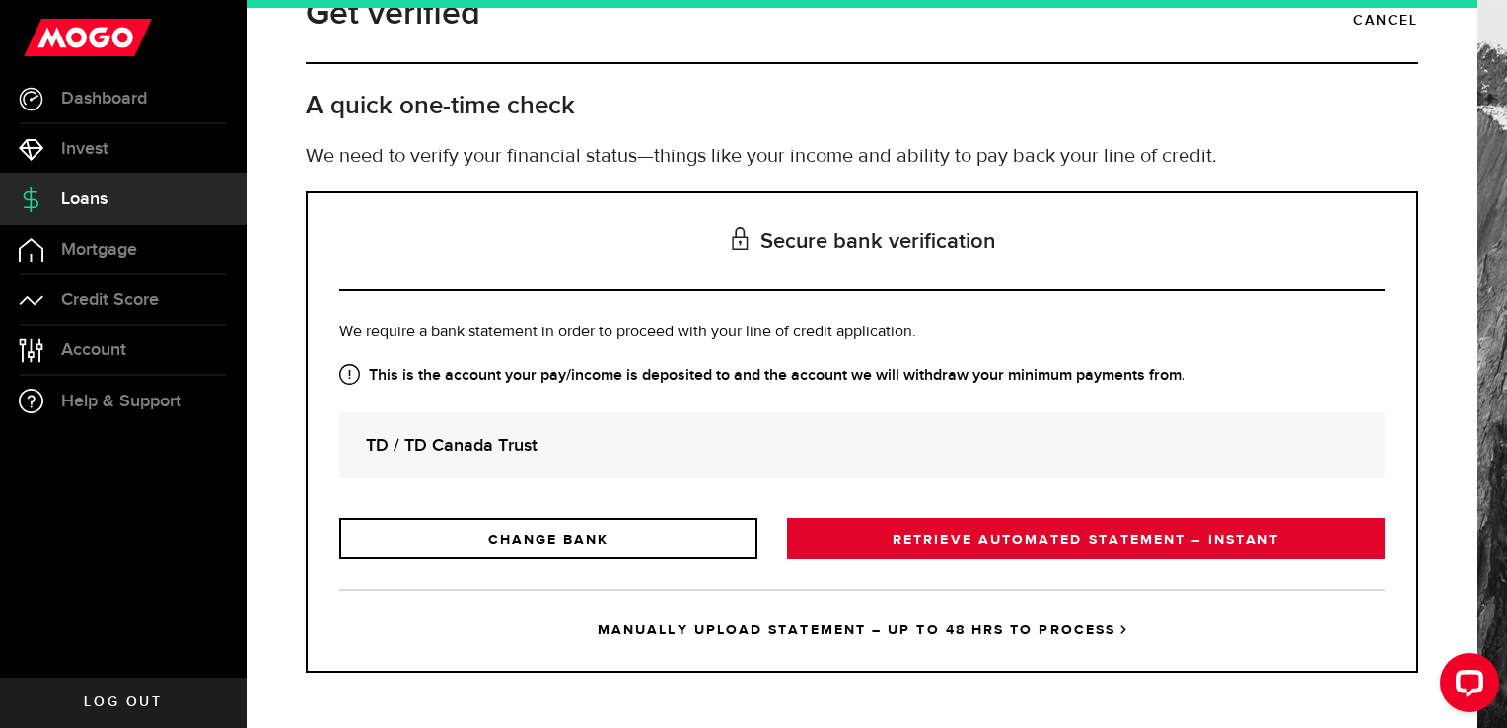
click at [1229, 535] on link "RETRIEVE AUTOMATED STATEMENT – INSTANT" at bounding box center [1086, 538] width 598 height 41
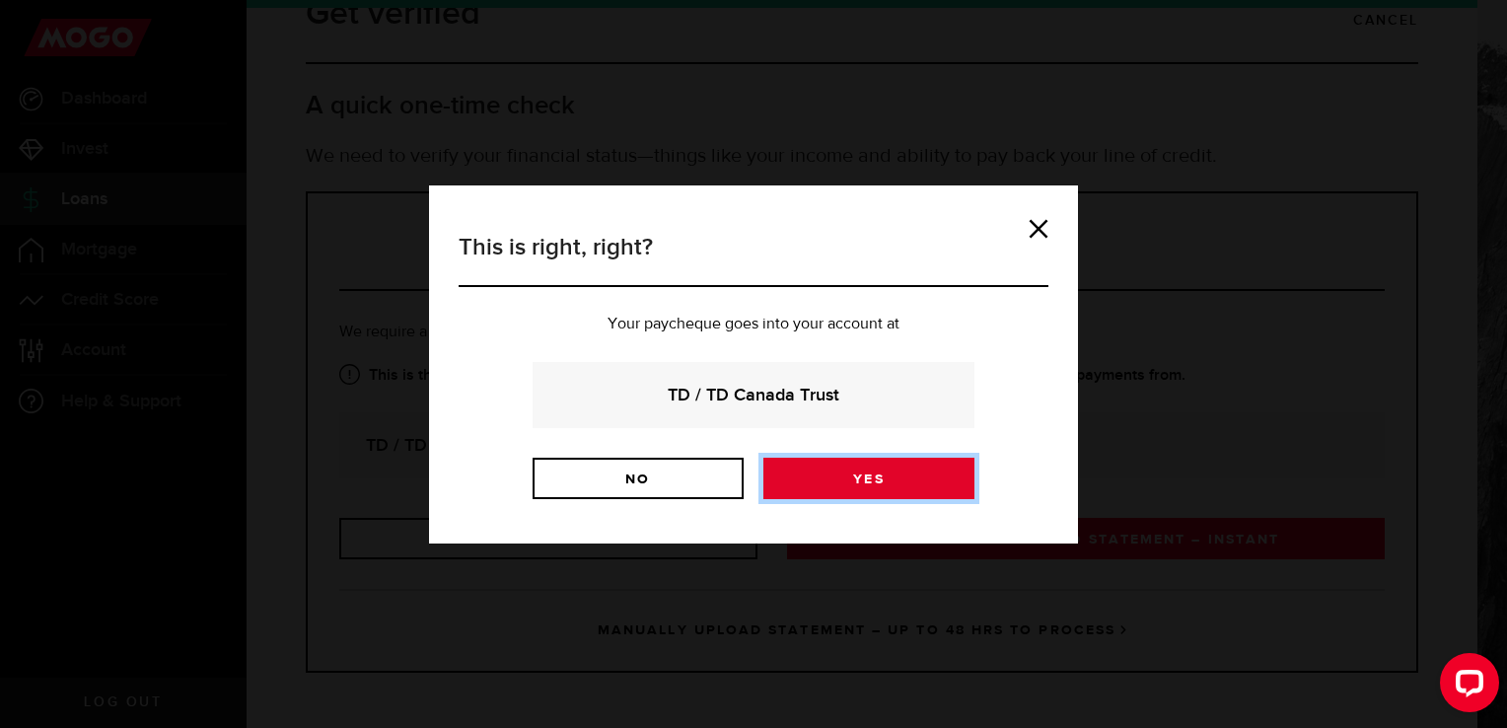
click at [947, 477] on link "Yes" at bounding box center [868, 478] width 211 height 41
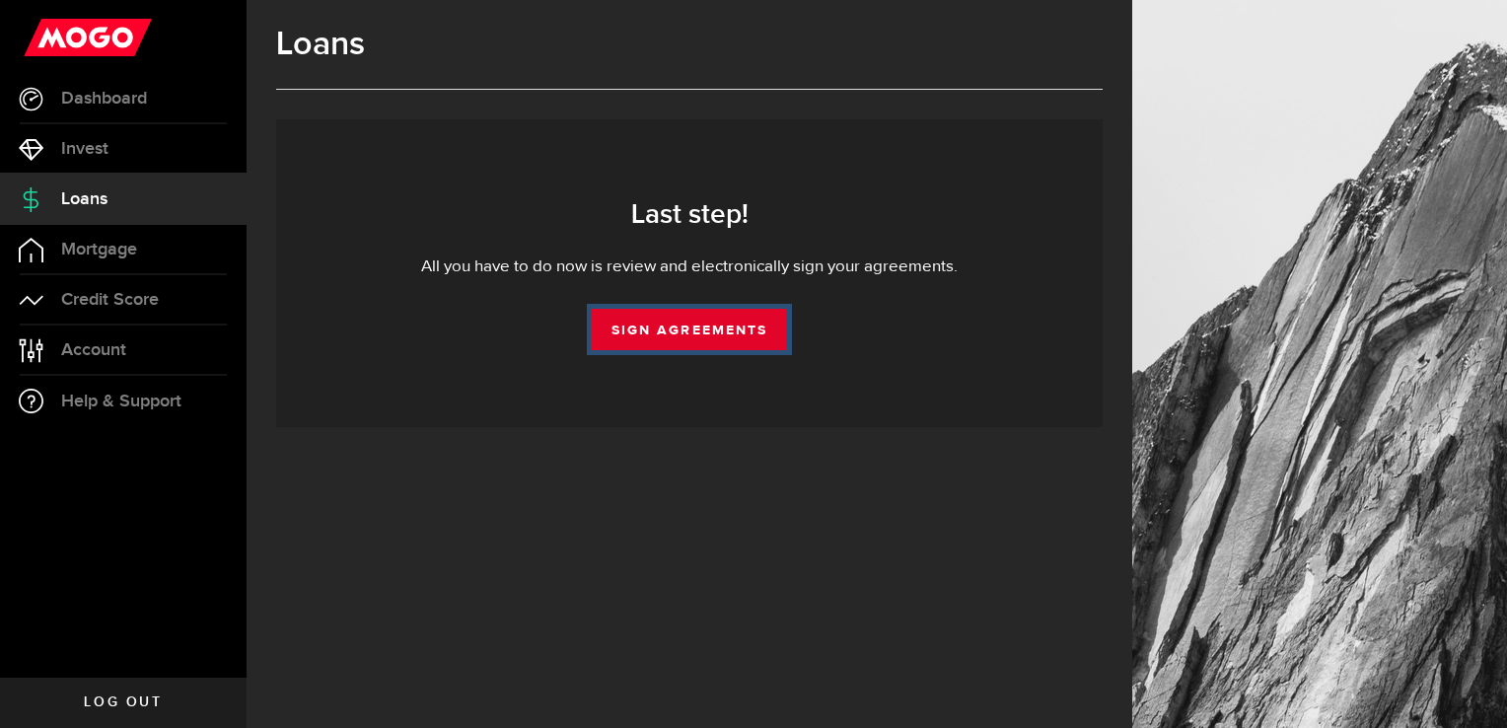
click at [748, 340] on link "Sign Agreements" at bounding box center [689, 329] width 195 height 41
